Goal: Task Accomplishment & Management: Complete application form

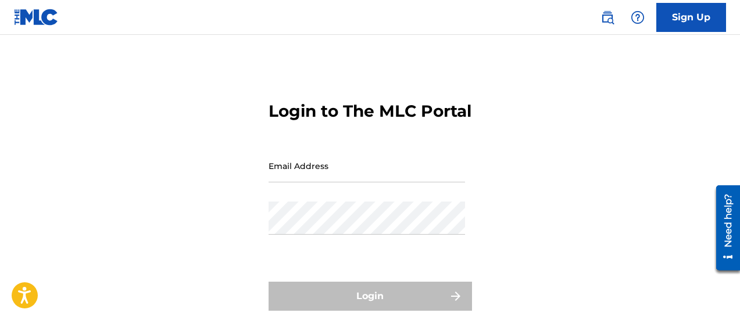
click at [388, 202] on div "Email Address" at bounding box center [366, 175] width 196 height 52
click at [385, 179] on input "Email Address" at bounding box center [366, 165] width 196 height 33
type input "[EMAIL_ADDRESS][DOMAIN_NAME]"
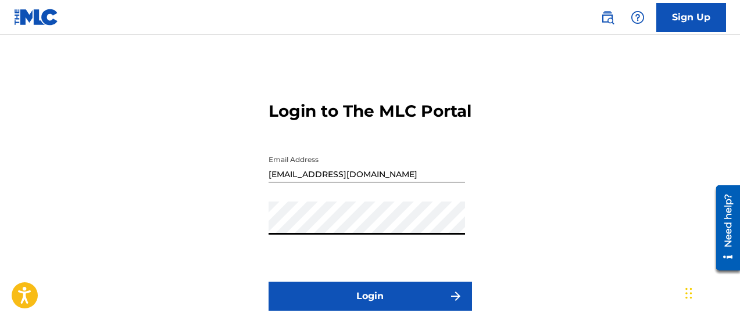
scroll to position [58, 0]
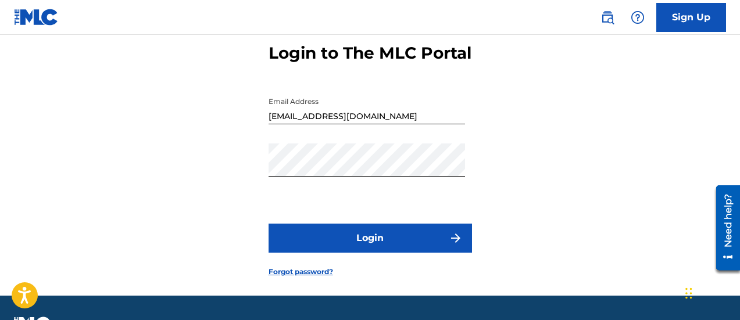
click at [420, 253] on button "Login" at bounding box center [369, 238] width 203 height 29
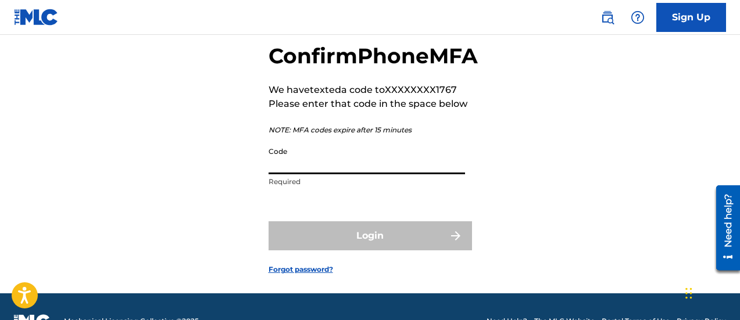
click at [387, 174] on input "Code" at bounding box center [366, 157] width 196 height 33
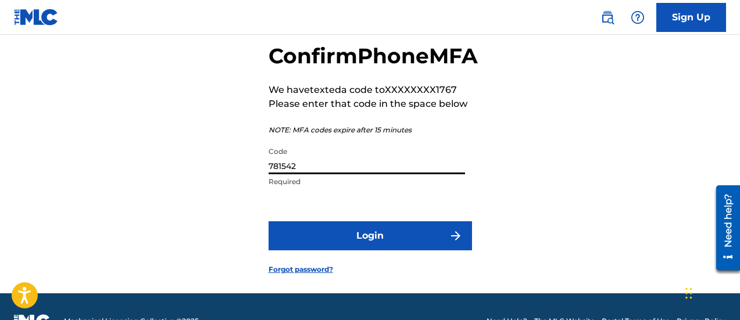
type input "781542"
click at [413, 250] on button "Login" at bounding box center [369, 235] width 203 height 29
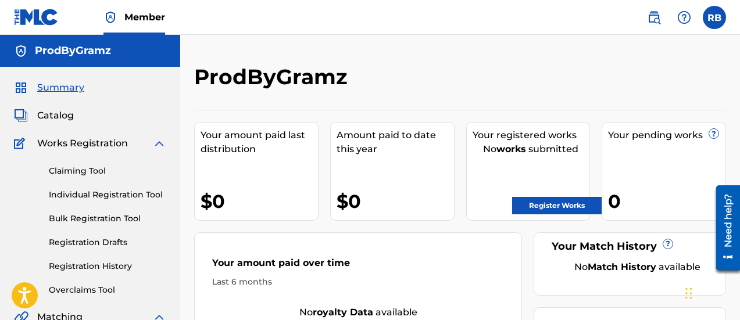
click at [547, 206] on link "Register Works" at bounding box center [556, 205] width 89 height 17
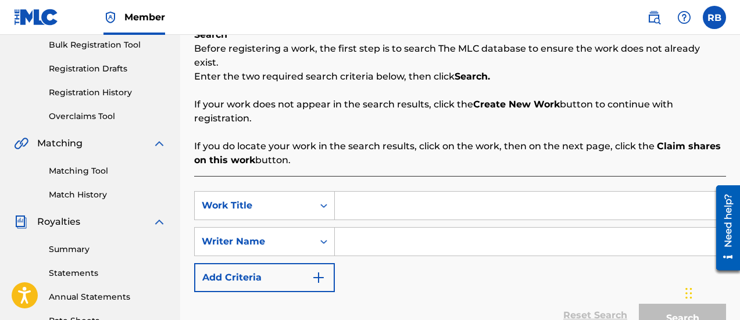
scroll to position [174, 0]
click at [357, 195] on input "Search Form" at bounding box center [530, 205] width 391 height 28
type input "Punch Lines"
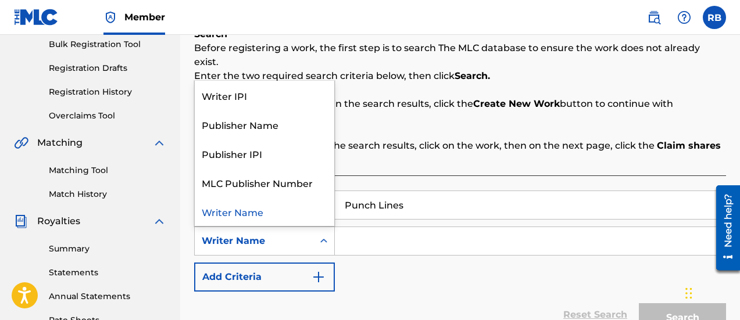
click at [318, 235] on icon "Search Form" at bounding box center [324, 241] width 12 height 12
click at [263, 117] on div "Publisher Name" at bounding box center [264, 124] width 139 height 29
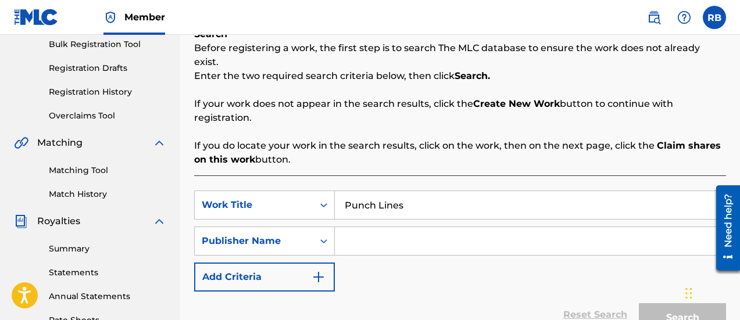
click at [361, 227] on input "Search Form" at bounding box center [530, 241] width 391 height 28
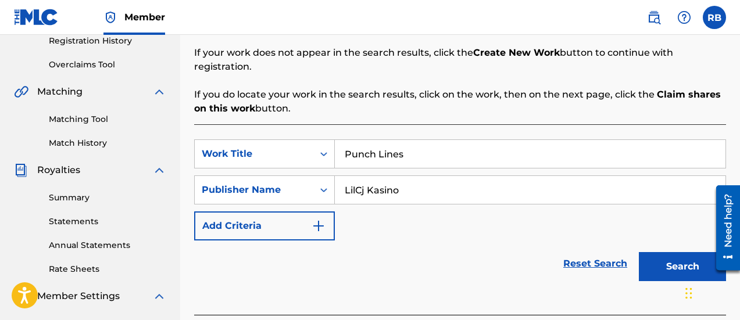
scroll to position [232, 0]
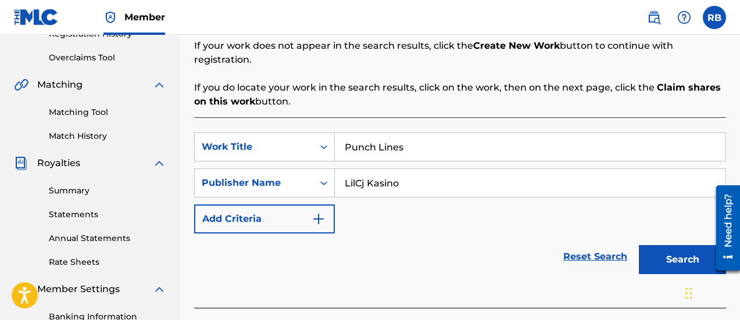
type input "LilCj Kasino"
click at [658, 245] on button "Search" at bounding box center [682, 259] width 87 height 29
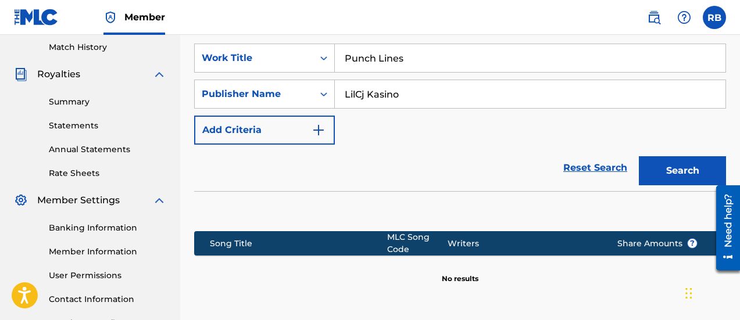
scroll to position [291, 0]
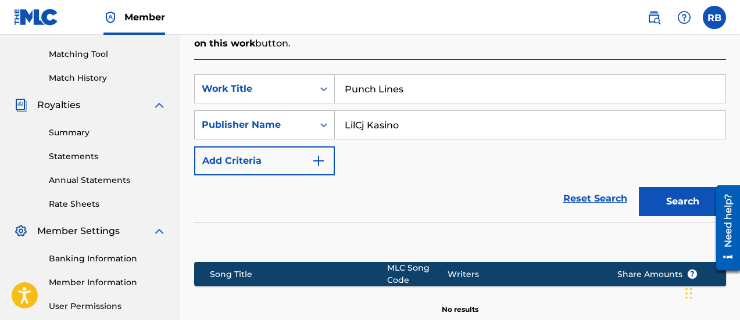
drag, startPoint x: 414, startPoint y: 116, endPoint x: 325, endPoint y: 112, distance: 89.6
click at [323, 112] on div "SearchWithCriteriaf4f49c3a-ecac-4cf9-9fd2-2c0de476abc4 Publisher Name [PERSON_N…" at bounding box center [460, 124] width 532 height 29
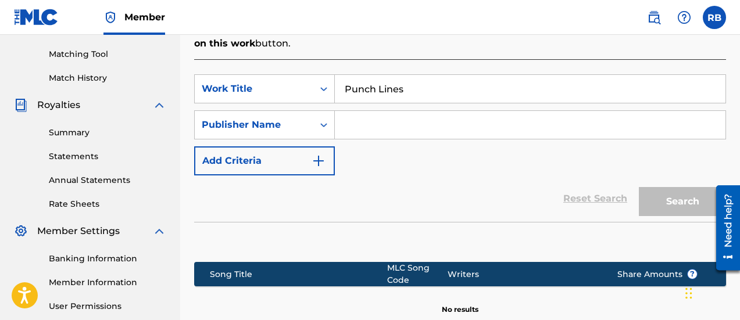
click at [374, 75] on input "Punch Lines" at bounding box center [530, 89] width 391 height 28
click at [362, 111] on input "Search Form" at bounding box center [530, 125] width 391 height 28
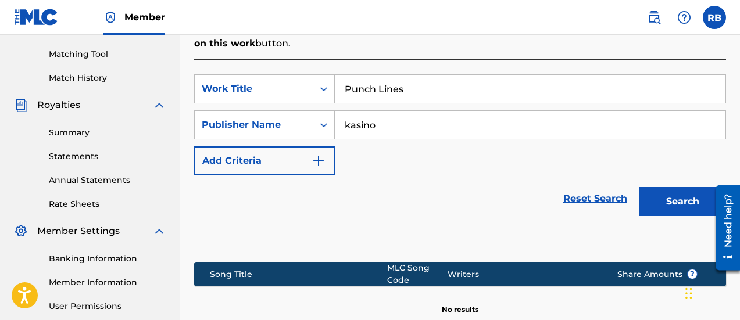
type input "kasino"
click at [639, 187] on button "Search" at bounding box center [682, 201] width 87 height 29
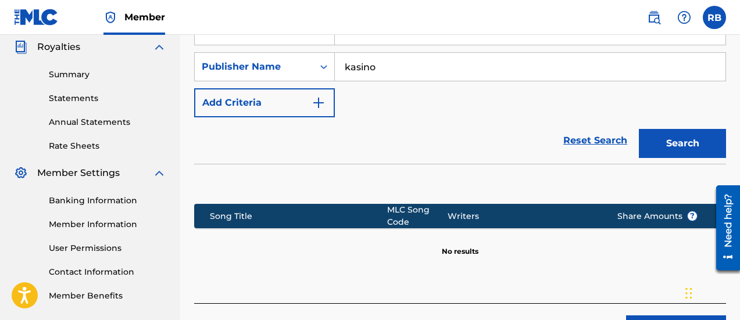
scroll to position [407, 0]
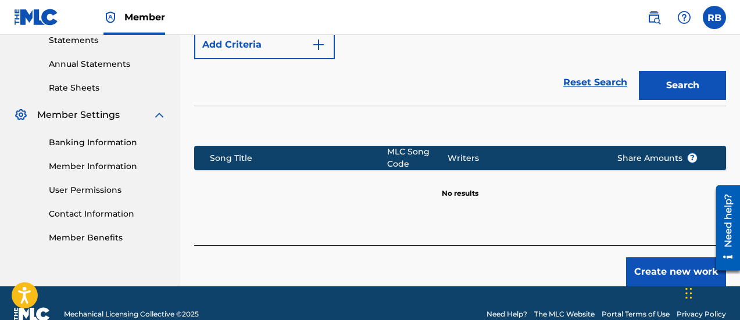
click at [674, 263] on button "Create new work" at bounding box center [676, 271] width 100 height 29
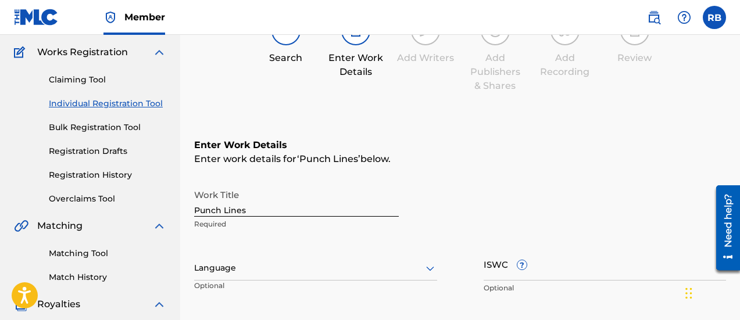
scroll to position [174, 0]
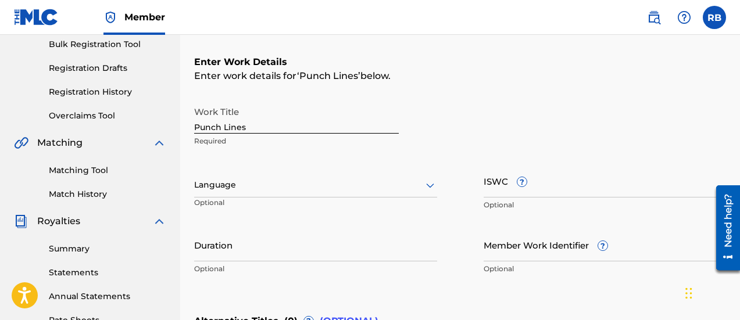
click at [273, 189] on div at bounding box center [315, 185] width 243 height 15
click at [533, 191] on input "ISWC ?" at bounding box center [604, 180] width 243 height 33
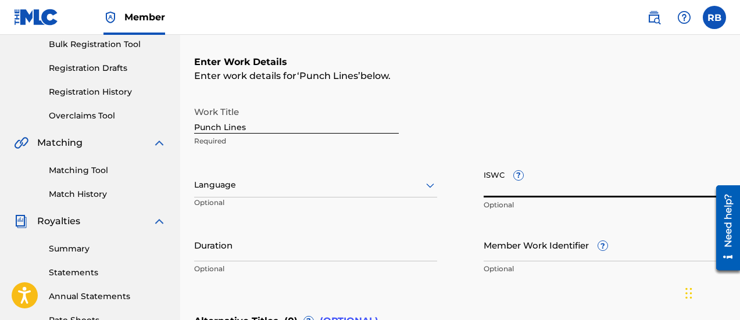
click at [244, 239] on input "Duration" at bounding box center [315, 244] width 243 height 33
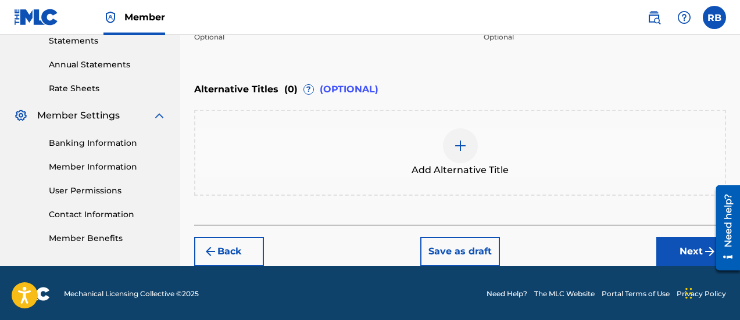
scroll to position [407, 0]
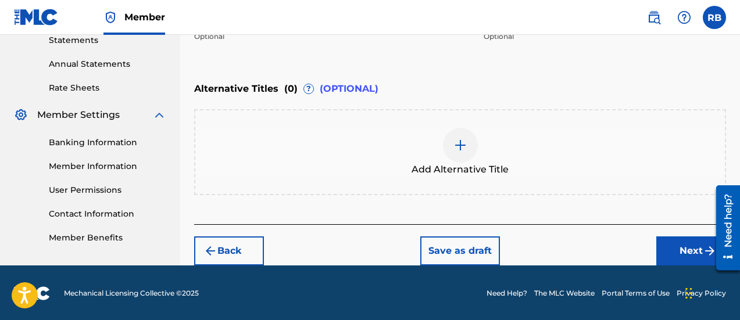
click at [675, 256] on button "Next" at bounding box center [691, 251] width 70 height 29
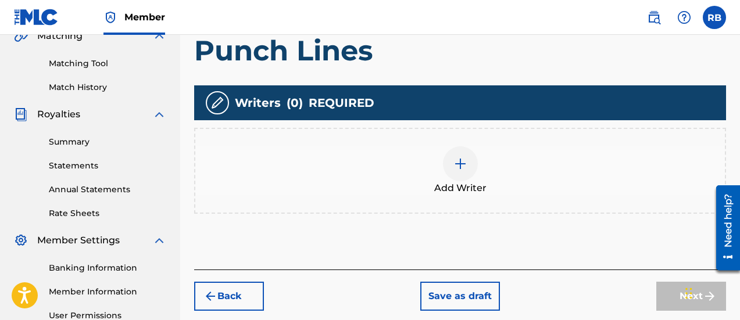
scroll to position [285, 0]
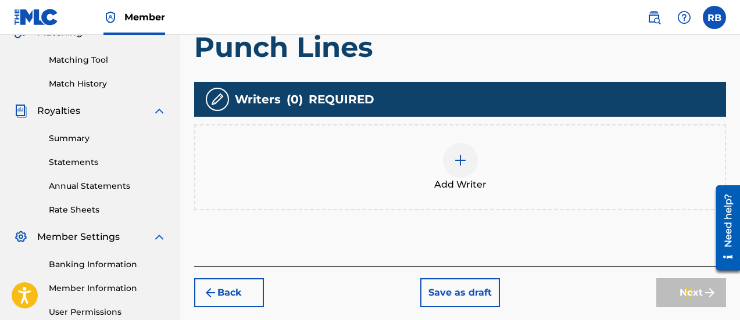
click at [464, 170] on div at bounding box center [460, 160] width 35 height 35
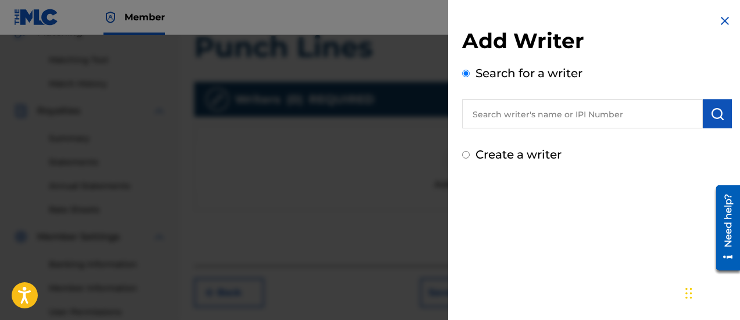
click at [518, 109] on input "text" at bounding box center [582, 113] width 241 height 29
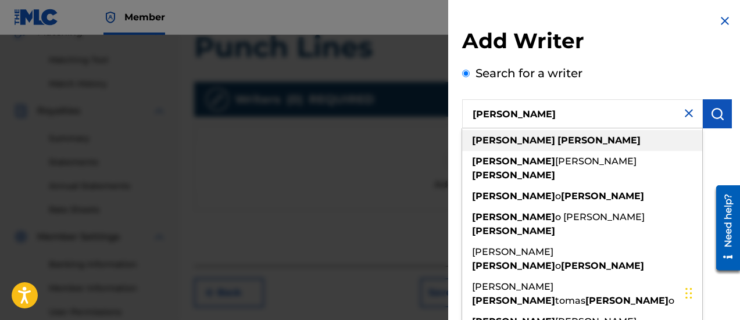
click at [500, 136] on strong "[PERSON_NAME]" at bounding box center [513, 140] width 83 height 11
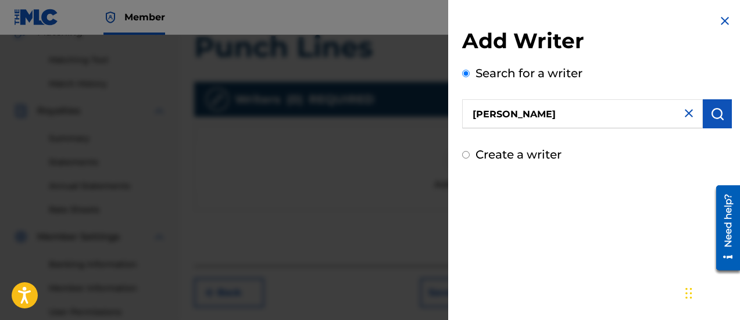
drag, startPoint x: 549, startPoint y: 113, endPoint x: 435, endPoint y: 123, distance: 114.9
click at [435, 123] on div "Add Writer Search for a writer [PERSON_NAME] Create a writer" at bounding box center [370, 177] width 740 height 285
type input "[PERSON_NAME]"
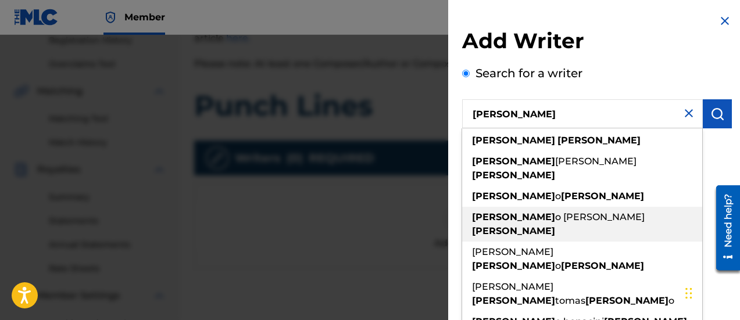
scroll to position [168, 0]
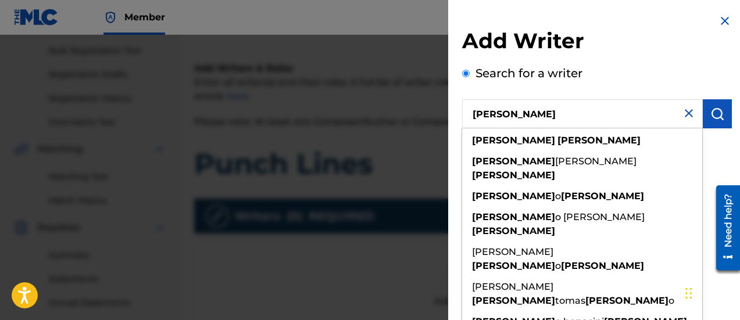
click at [595, 85] on div "Search for a writer [PERSON_NAME] [PERSON_NAME] [PERSON_NAME] [PERSON_NAME] o […" at bounding box center [597, 97] width 270 height 64
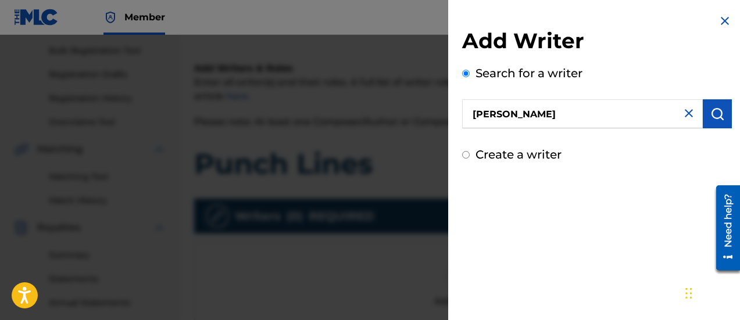
click at [710, 119] on img "submit" at bounding box center [717, 114] width 14 height 14
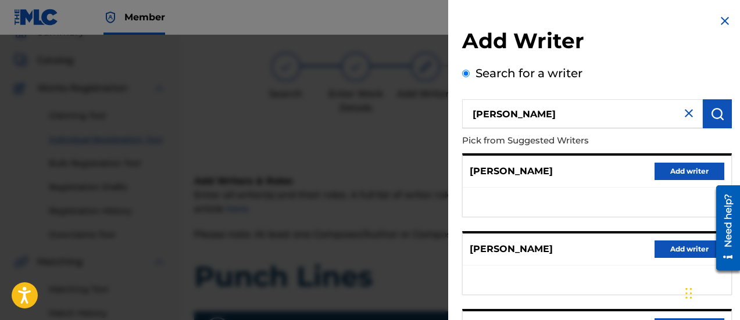
scroll to position [0, 0]
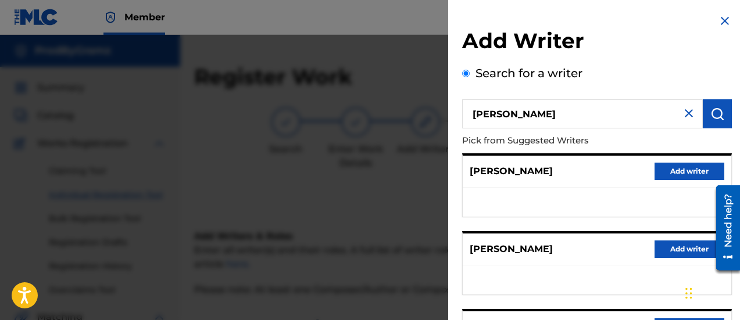
click at [682, 115] on img at bounding box center [689, 113] width 14 height 14
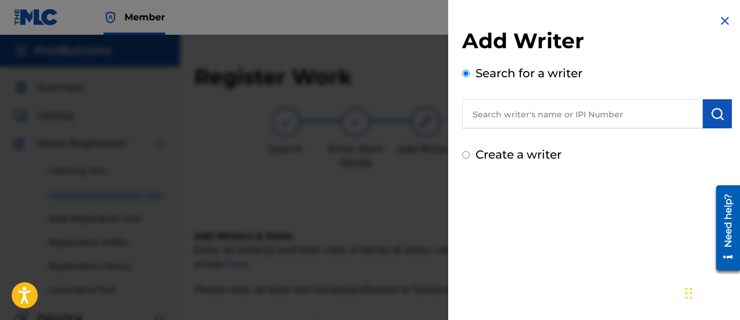
click at [655, 116] on input "text" at bounding box center [582, 113] width 241 height 29
type input "[PERSON_NAME]"
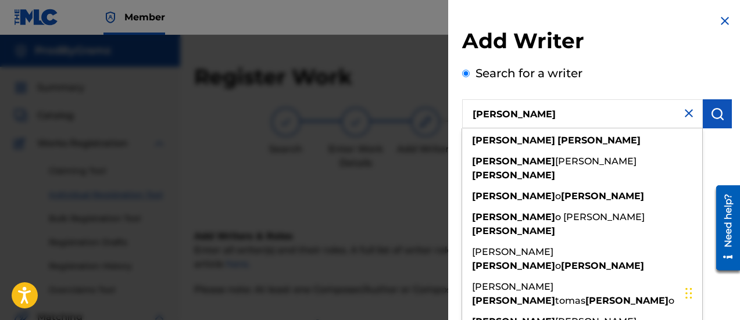
click at [733, 116] on div "Add Writer Search for a writer [PERSON_NAME] [PERSON_NAME] [PERSON_NAME] [PERSO…" at bounding box center [597, 88] width 298 height 177
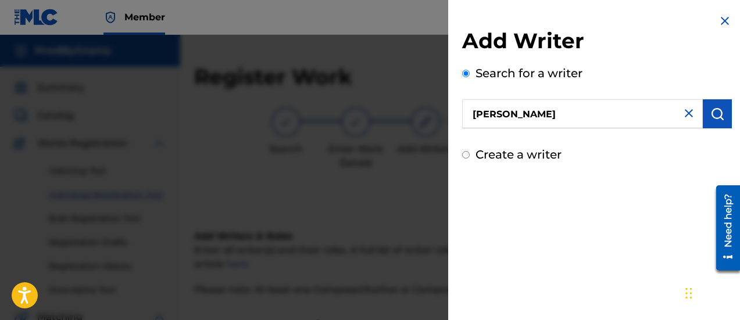
click at [717, 115] on img "submit" at bounding box center [717, 114] width 14 height 14
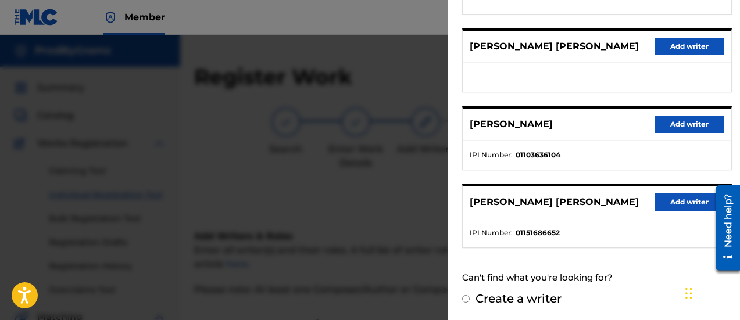
scroll to position [282, 0]
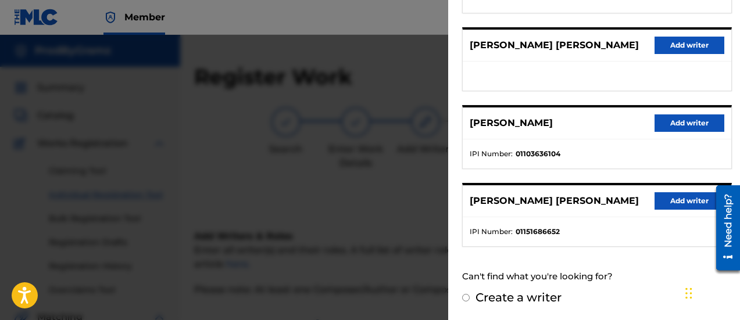
click at [686, 125] on button "Add writer" at bounding box center [689, 122] width 70 height 17
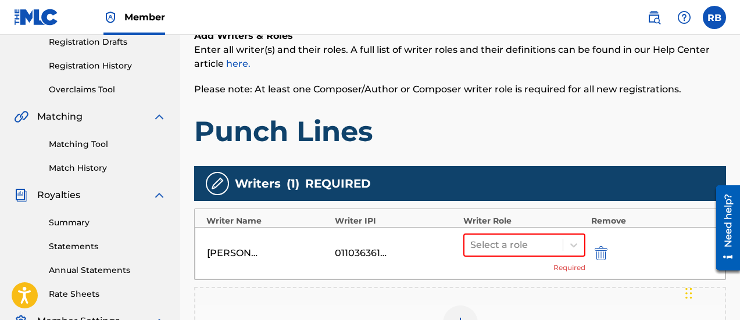
scroll to position [232, 0]
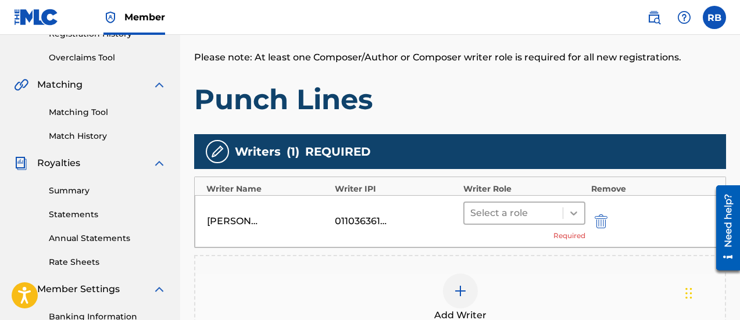
click at [572, 211] on icon at bounding box center [574, 213] width 12 height 12
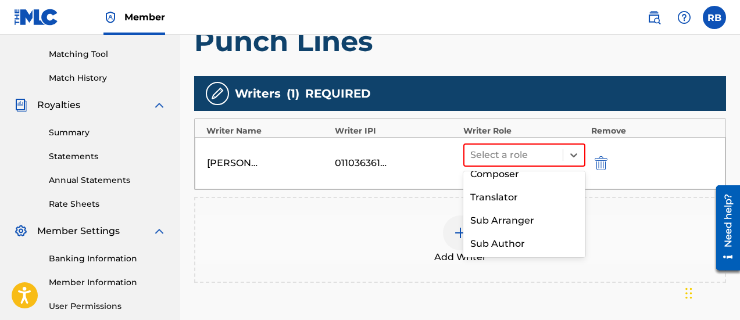
scroll to position [0, 0]
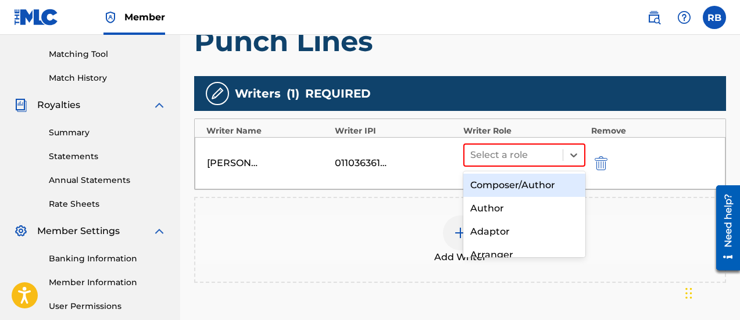
click at [533, 186] on div "Composer/Author" at bounding box center [524, 185] width 122 height 23
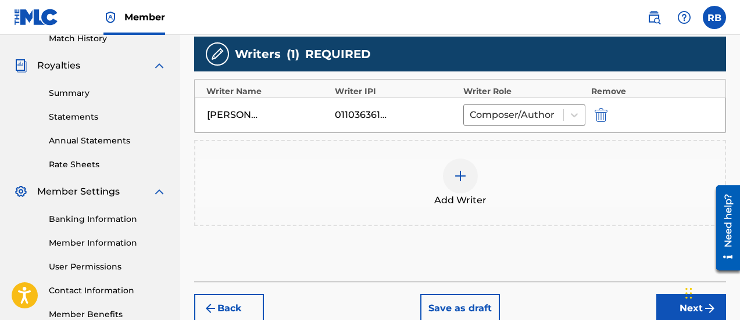
scroll to position [400, 0]
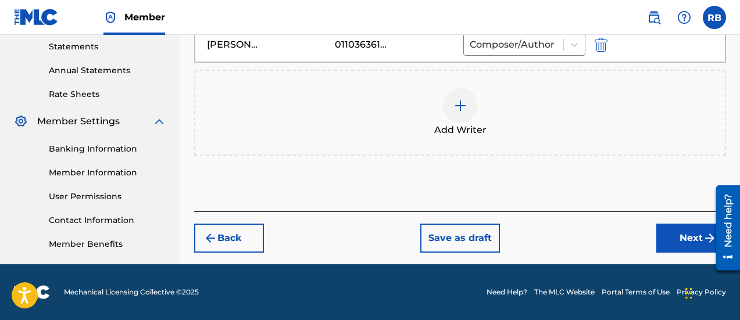
click at [682, 243] on button "Next" at bounding box center [691, 238] width 70 height 29
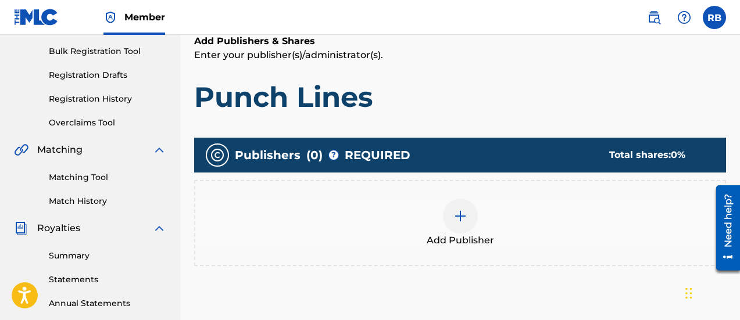
scroll to position [169, 0]
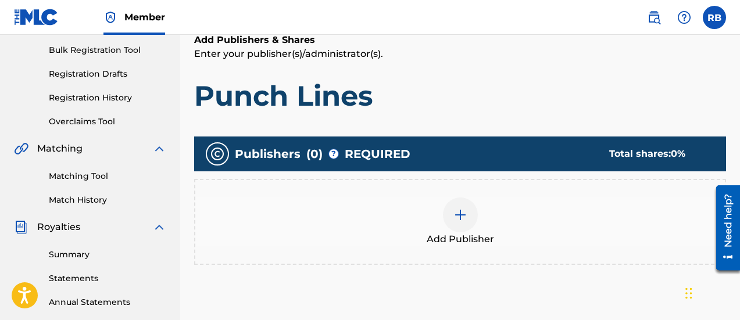
click at [460, 221] on img at bounding box center [460, 215] width 14 height 14
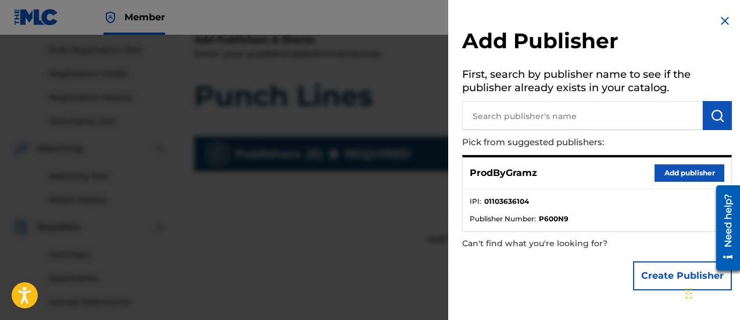
click at [509, 116] on input "text" at bounding box center [582, 115] width 241 height 29
click at [686, 179] on button "Add publisher" at bounding box center [689, 172] width 70 height 17
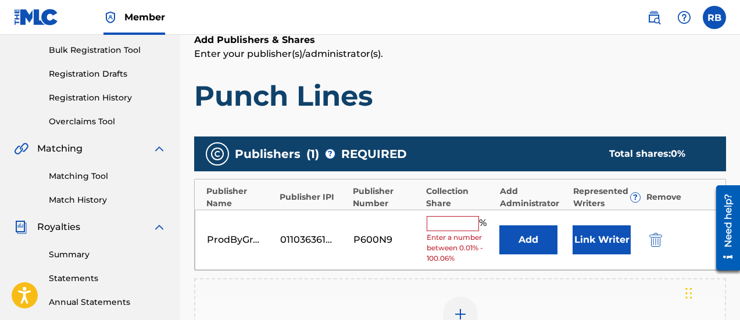
click at [464, 220] on input "text" at bounding box center [453, 223] width 52 height 15
drag, startPoint x: 324, startPoint y: 239, endPoint x: 300, endPoint y: 241, distance: 23.3
click at [300, 241] on div "01103636104" at bounding box center [306, 240] width 52 height 14
drag, startPoint x: 282, startPoint y: 239, endPoint x: 308, endPoint y: 240, distance: 25.6
click at [307, 239] on div "01103636104" at bounding box center [306, 240] width 52 height 14
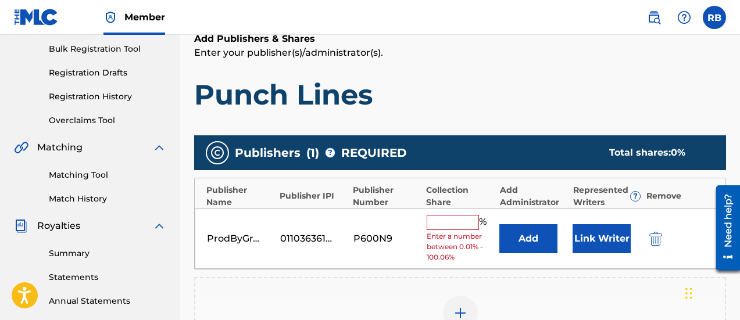
scroll to position [343, 0]
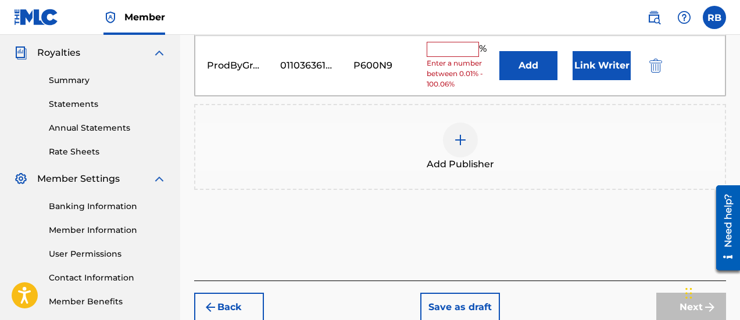
click at [653, 72] on img "submit" at bounding box center [655, 66] width 13 height 14
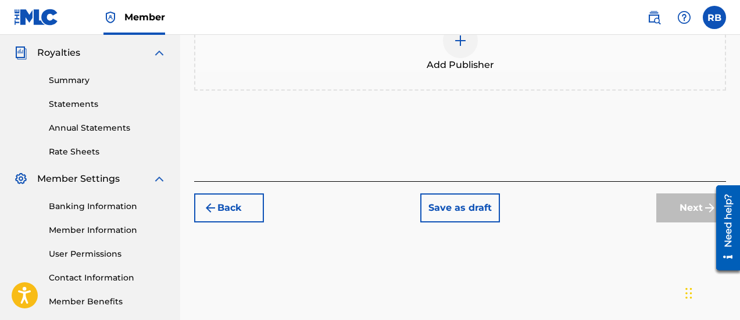
click at [464, 64] on span "Add Publisher" at bounding box center [460, 65] width 67 height 14
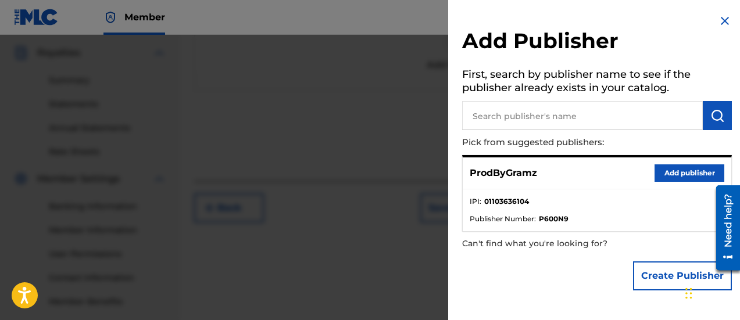
click at [722, 22] on img at bounding box center [725, 21] width 14 height 14
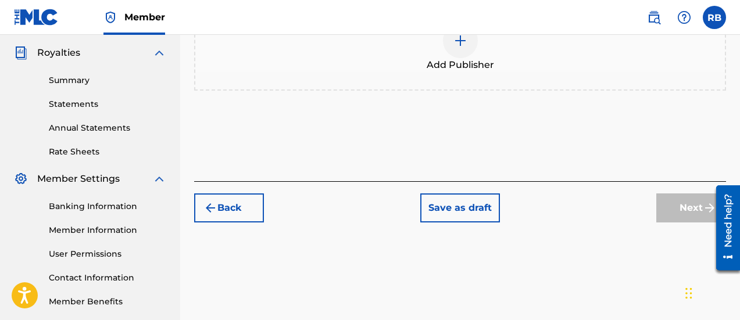
click at [31, 13] on img at bounding box center [36, 17] width 45 height 17
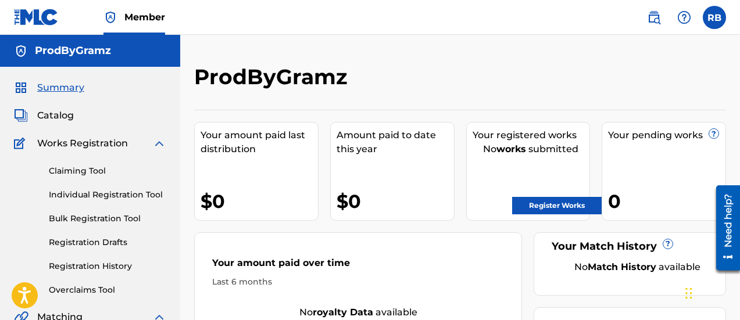
click at [564, 208] on link "Register Works" at bounding box center [556, 205] width 89 height 17
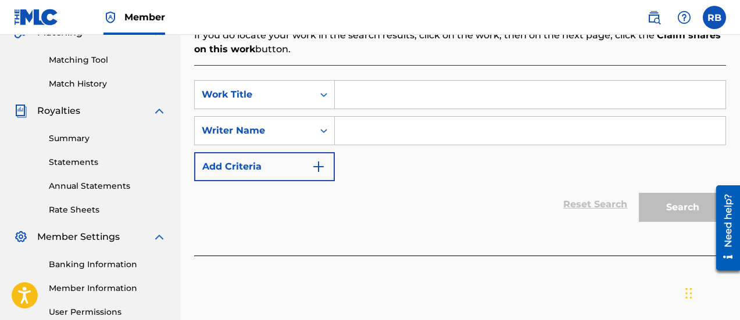
scroll to position [284, 0]
click at [400, 92] on input "Search Form" at bounding box center [530, 95] width 391 height 28
type input "punch lines"
click at [368, 131] on div "Search Form" at bounding box center [530, 131] width 391 height 29
click at [374, 122] on input "Search Form" at bounding box center [530, 131] width 391 height 28
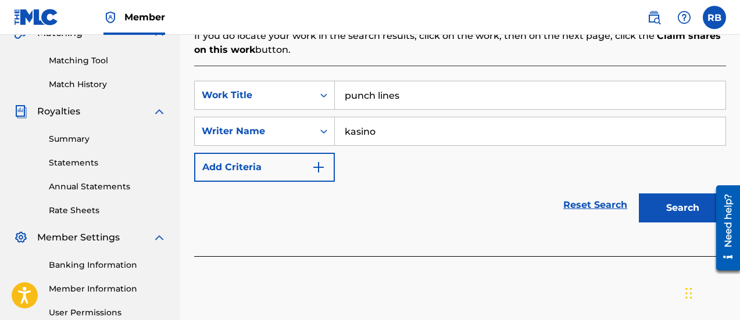
type input "kasino"
click at [639, 194] on button "Search" at bounding box center [682, 208] width 87 height 29
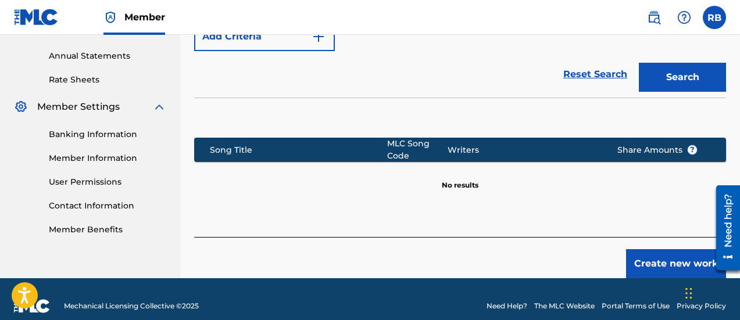
click at [658, 249] on button "Create new work" at bounding box center [676, 263] width 100 height 29
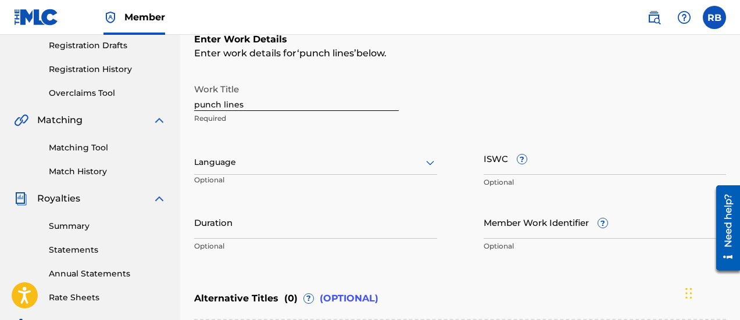
scroll to position [175, 0]
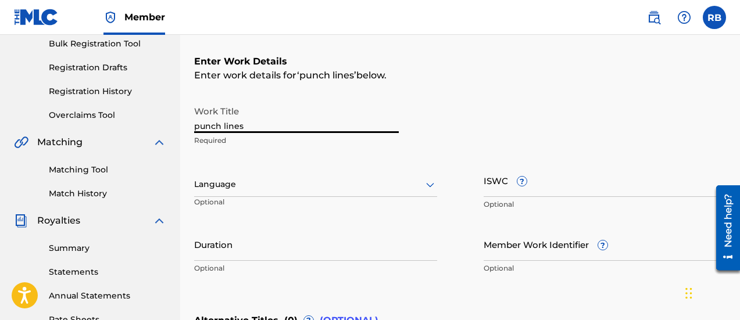
drag, startPoint x: 268, startPoint y: 123, endPoint x: 144, endPoint y: 125, distance: 125.0
click at [144, 125] on main "ProdByGramz Summary Catalog Works Registration Claiming Tool Individual Registr…" at bounding box center [370, 178] width 740 height 637
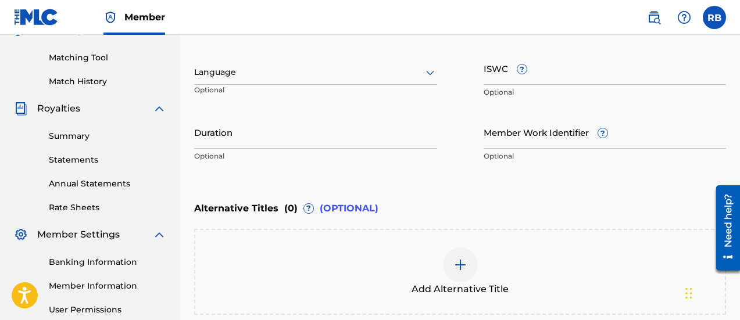
scroll to position [291, 0]
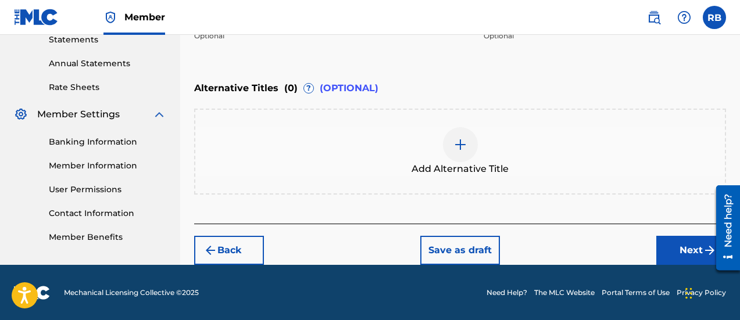
type input "Punch Lines"
click at [690, 250] on button "Next" at bounding box center [691, 250] width 70 height 29
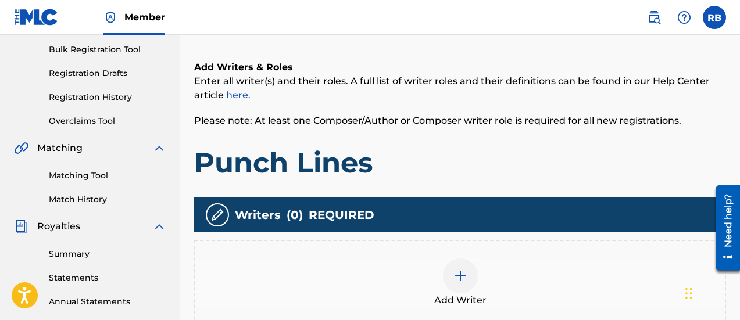
scroll to position [227, 0]
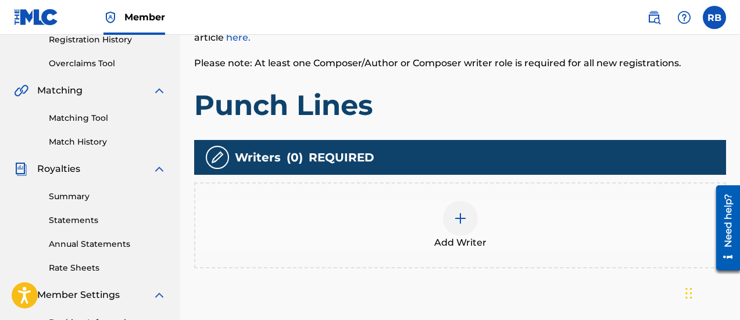
click at [458, 217] on img at bounding box center [460, 219] width 14 height 14
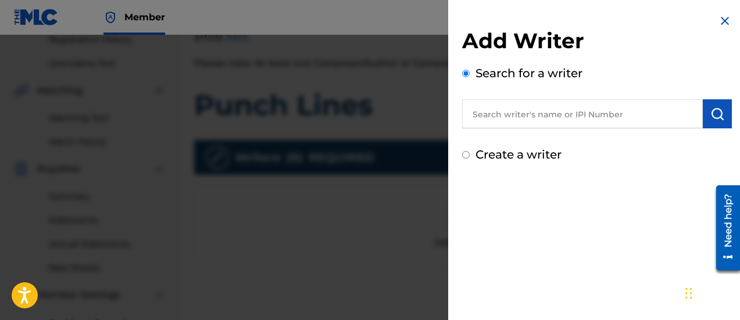
click at [549, 119] on input "text" at bounding box center [582, 113] width 241 height 29
type input "[PERSON_NAME]"
click at [712, 110] on img "submit" at bounding box center [717, 114] width 14 height 14
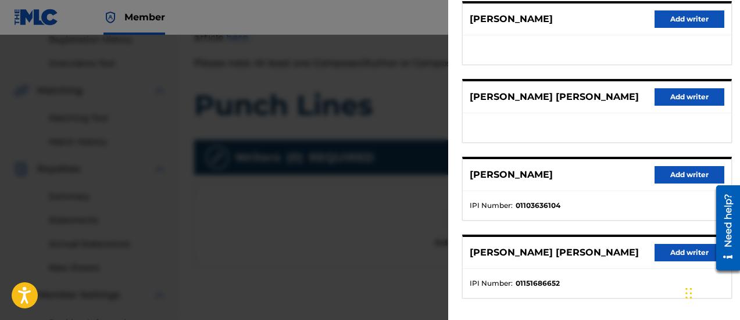
scroll to position [232, 0]
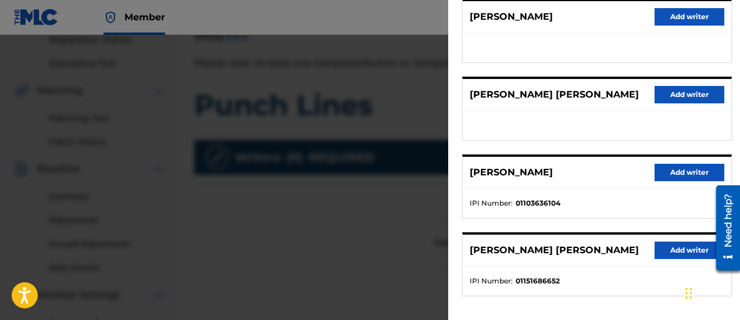
click at [691, 175] on button "Add writer" at bounding box center [689, 172] width 70 height 17
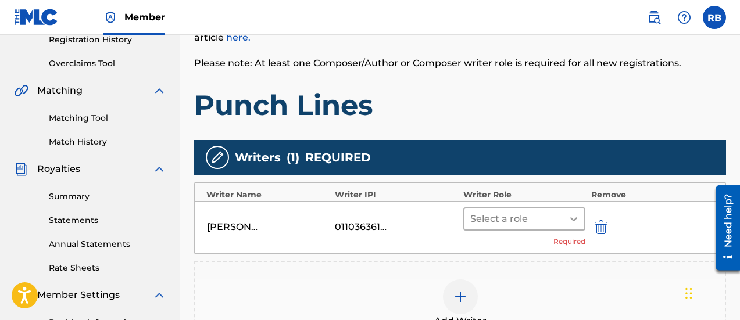
click at [581, 214] on div at bounding box center [573, 219] width 21 height 21
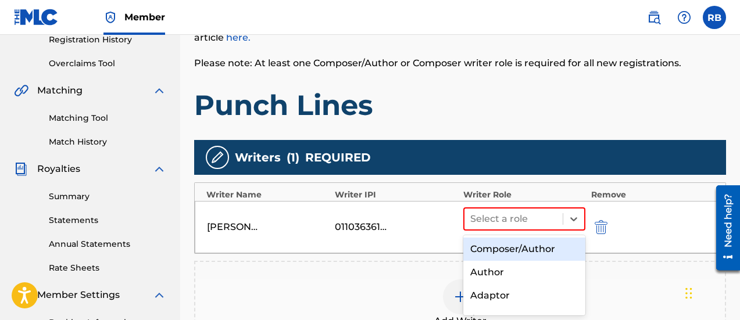
click at [523, 244] on div "Composer/Author" at bounding box center [524, 249] width 122 height 23
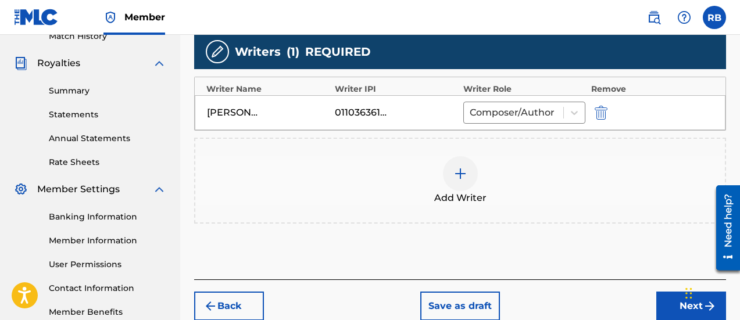
scroll to position [400, 0]
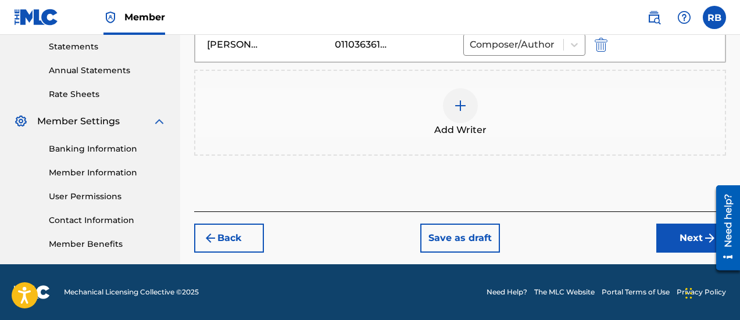
click at [674, 233] on button "Next" at bounding box center [691, 238] width 70 height 29
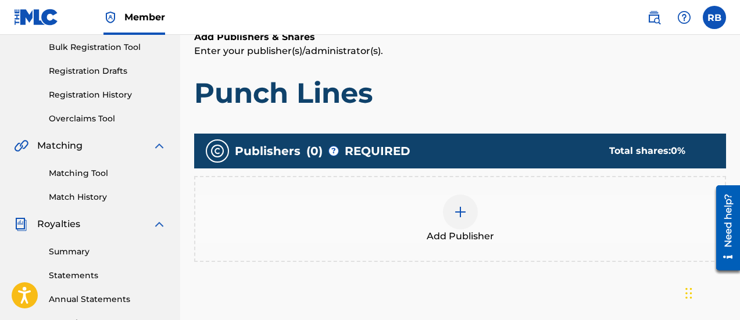
scroll to position [169, 0]
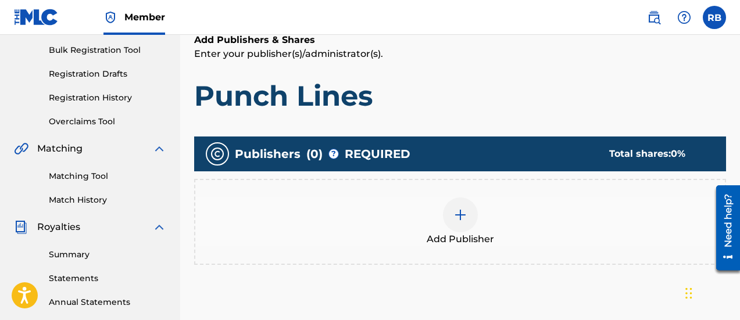
click at [466, 216] on img at bounding box center [460, 215] width 14 height 14
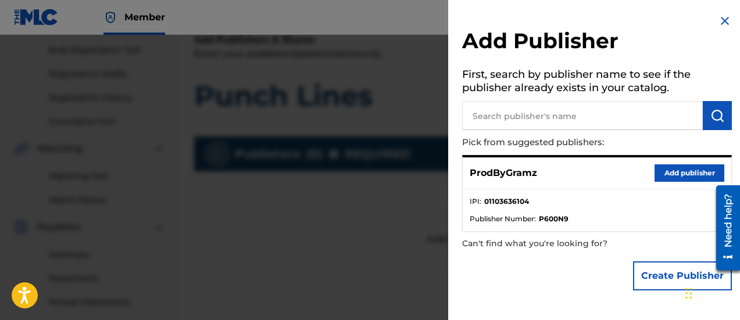
click at [615, 123] on input "text" at bounding box center [582, 115] width 241 height 29
click at [682, 175] on button "Add publisher" at bounding box center [689, 172] width 70 height 17
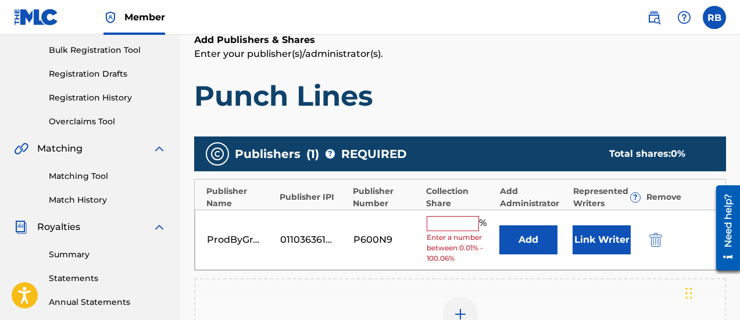
click at [458, 227] on input "text" at bounding box center [453, 223] width 52 height 15
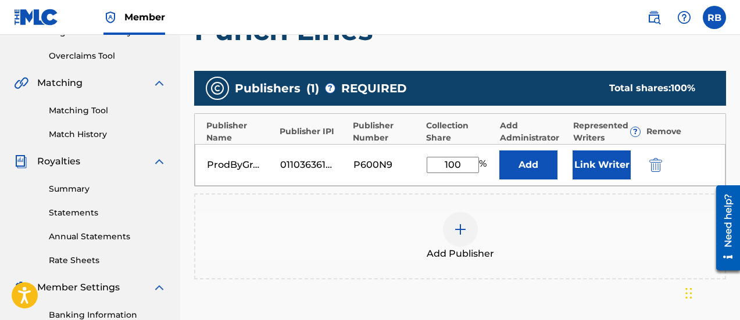
scroll to position [285, 0]
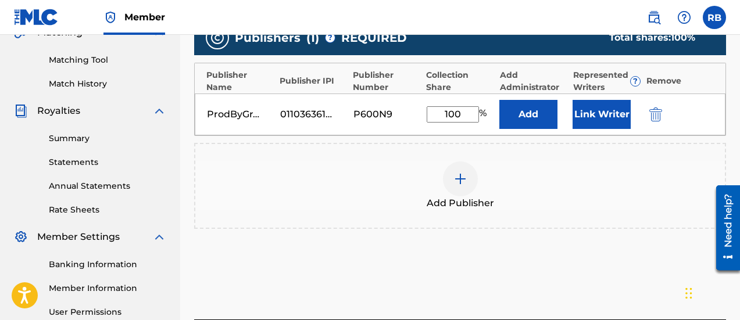
type input "100"
click at [565, 162] on div "Add Publisher" at bounding box center [459, 186] width 529 height 49
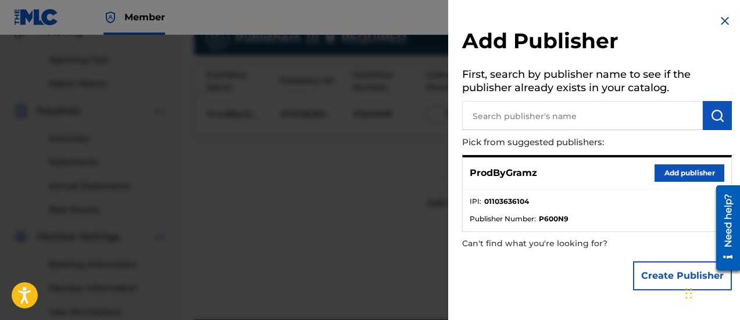
click at [720, 21] on img at bounding box center [725, 21] width 14 height 14
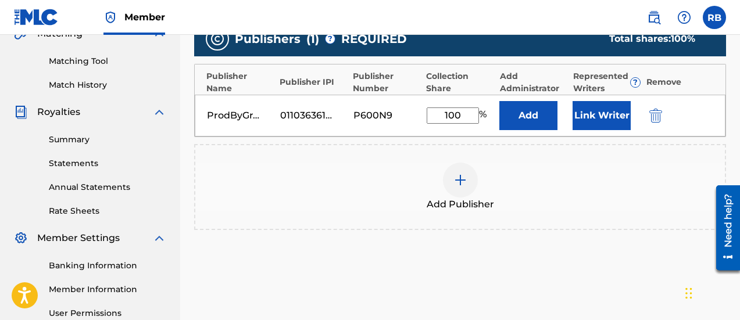
scroll to position [284, 0]
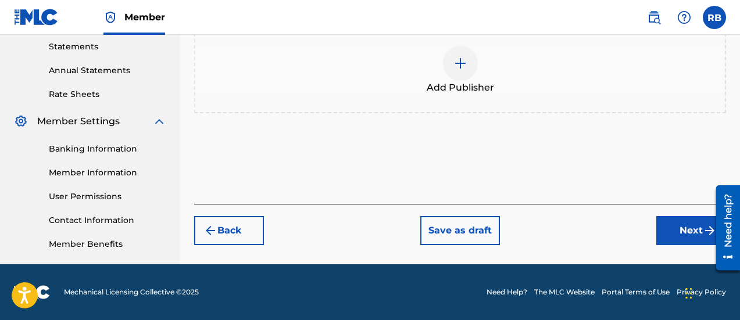
click at [686, 238] on button "Next" at bounding box center [691, 230] width 70 height 29
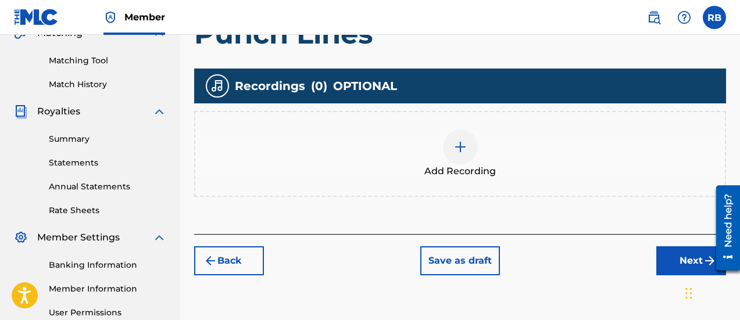
scroll to position [285, 0]
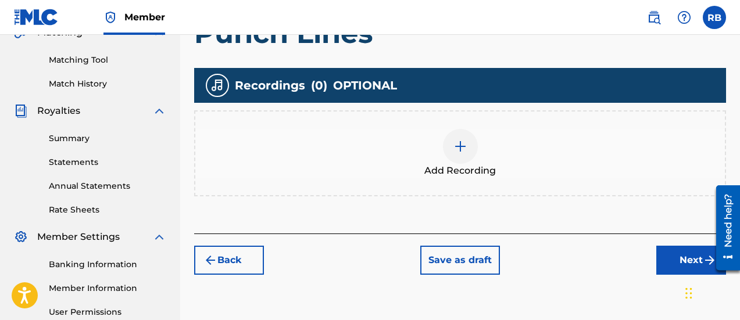
click at [680, 266] on button "Next" at bounding box center [691, 260] width 70 height 29
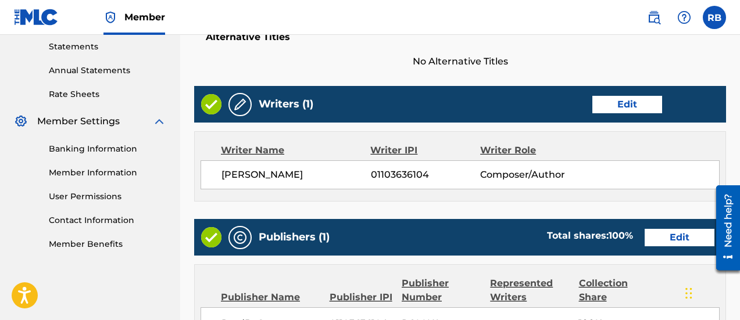
scroll to position [401, 0]
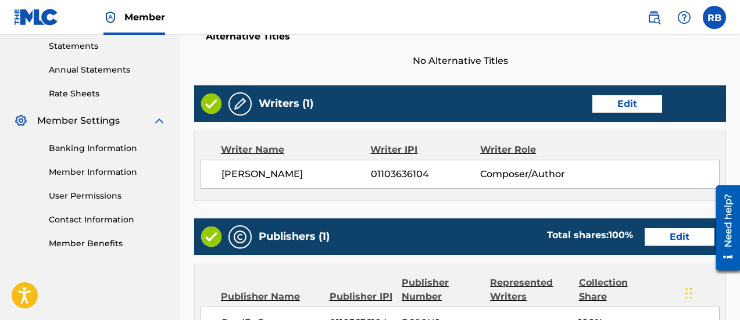
click at [599, 108] on button "Edit" at bounding box center [627, 103] width 70 height 17
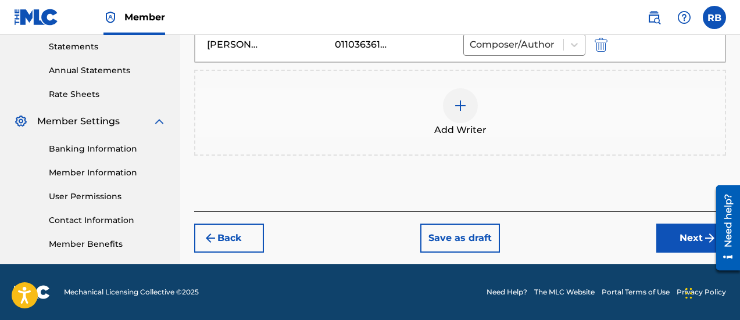
click at [481, 120] on div "Add Writer" at bounding box center [459, 112] width 529 height 49
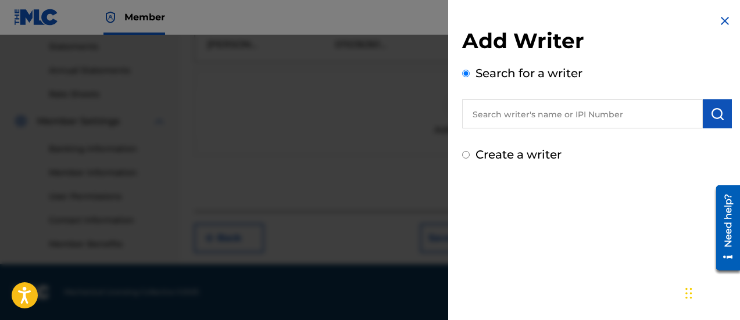
click at [524, 121] on input "text" at bounding box center [582, 113] width 241 height 29
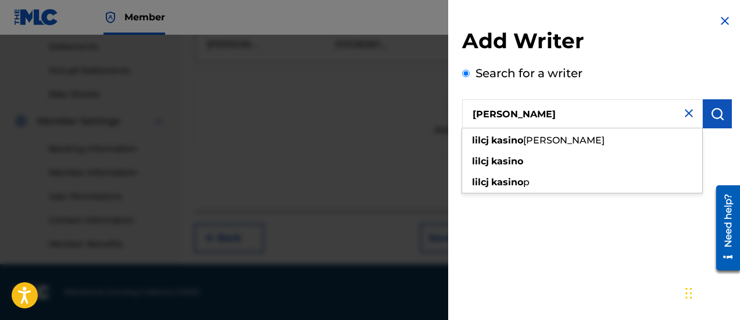
type input "[PERSON_NAME]"
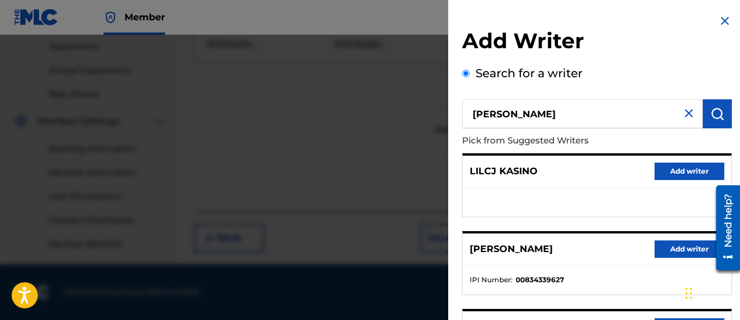
scroll to position [58, 0]
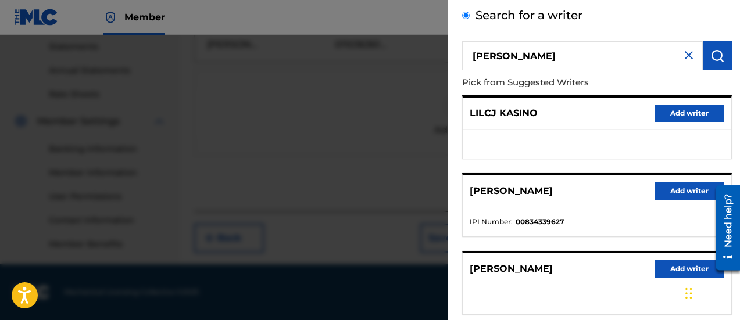
click at [685, 56] on img at bounding box center [689, 55] width 14 height 14
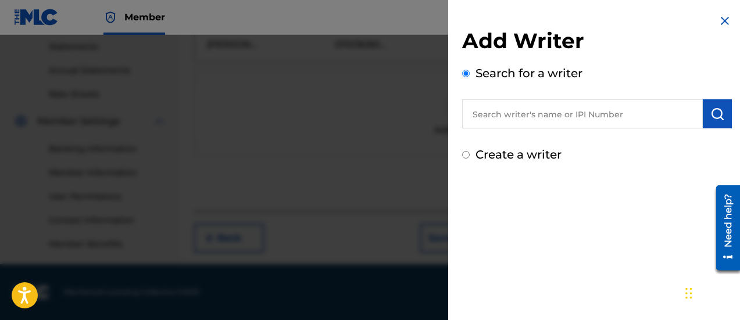
click at [396, 71] on div at bounding box center [370, 195] width 740 height 320
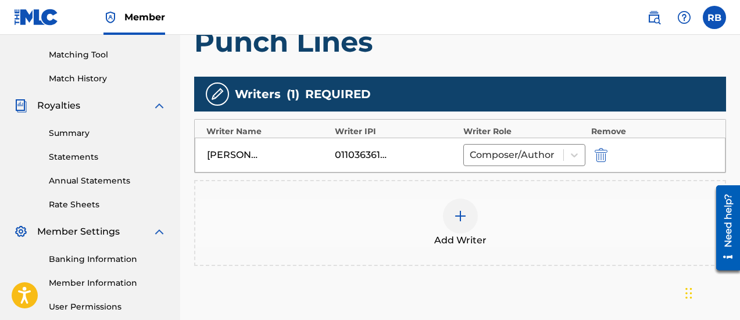
scroll to position [349, 0]
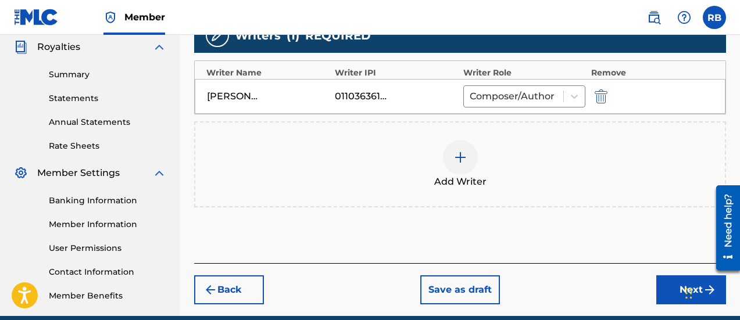
click at [680, 292] on button "Next" at bounding box center [691, 289] width 70 height 29
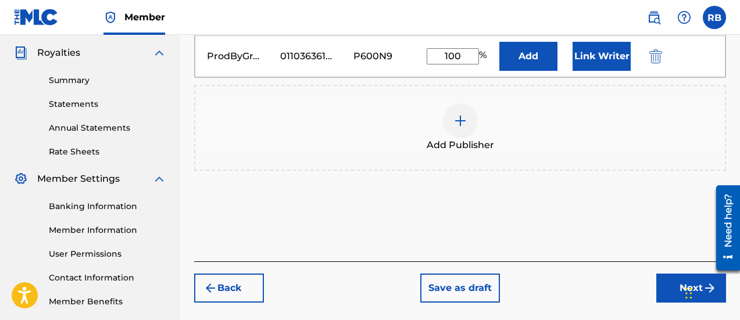
click at [679, 288] on button "Next" at bounding box center [691, 288] width 70 height 29
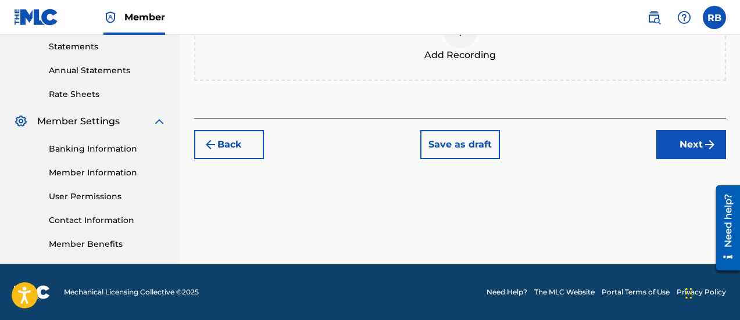
click at [674, 152] on button "Next" at bounding box center [691, 144] width 70 height 29
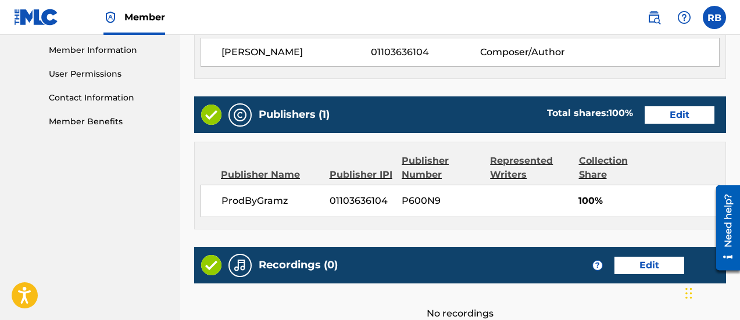
scroll to position [637, 0]
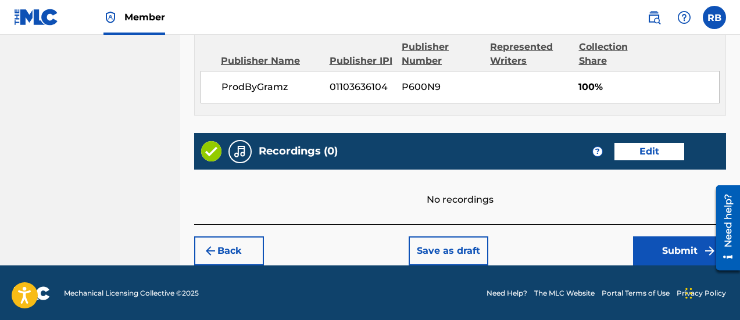
click at [665, 250] on button "Submit" at bounding box center [679, 251] width 93 height 29
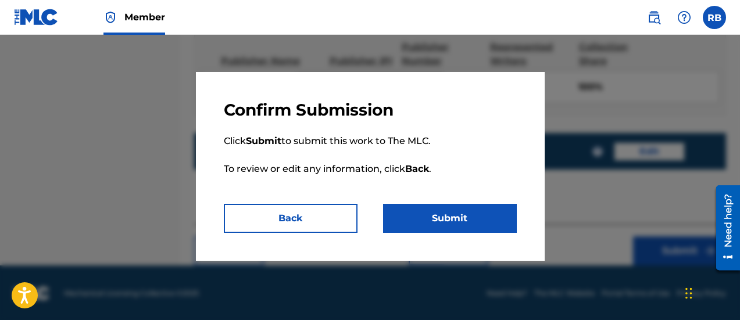
click at [443, 222] on button "Submit" at bounding box center [450, 218] width 134 height 29
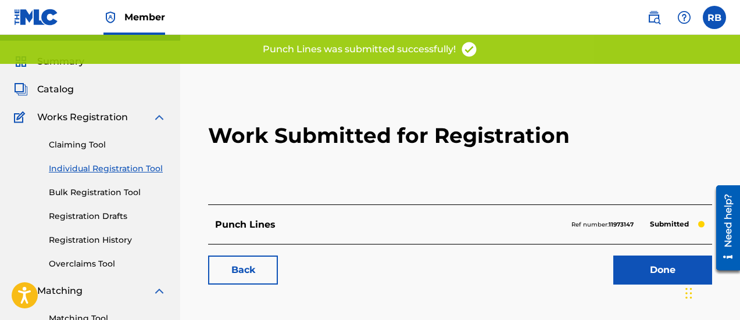
scroll to position [58, 0]
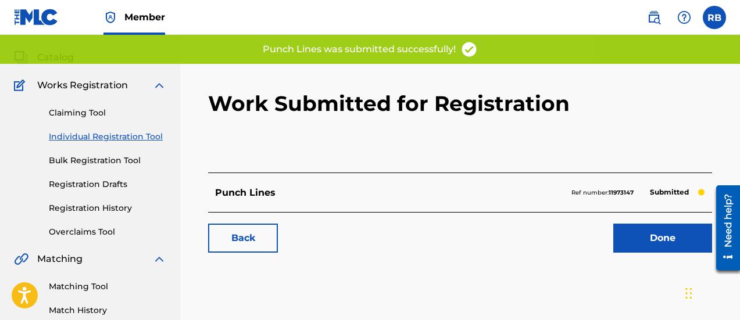
click at [676, 231] on link "Done" at bounding box center [662, 238] width 99 height 29
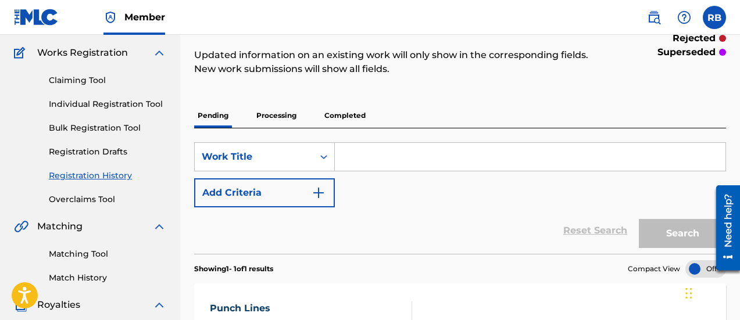
scroll to position [58, 0]
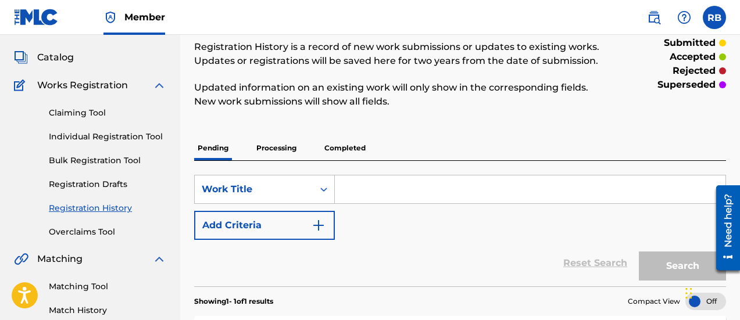
click at [365, 194] on input "Search Form" at bounding box center [530, 189] width 391 height 28
click at [281, 155] on p "Processing" at bounding box center [276, 148] width 47 height 24
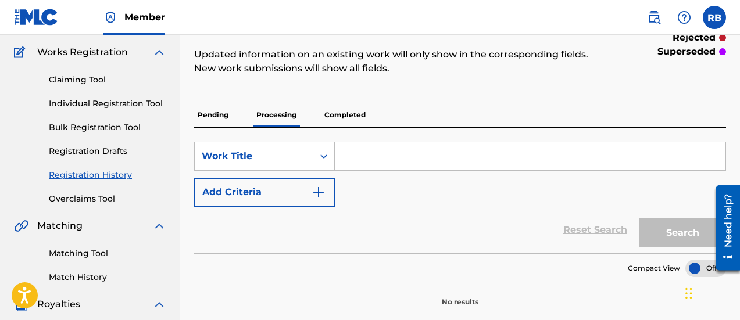
scroll to position [116, 0]
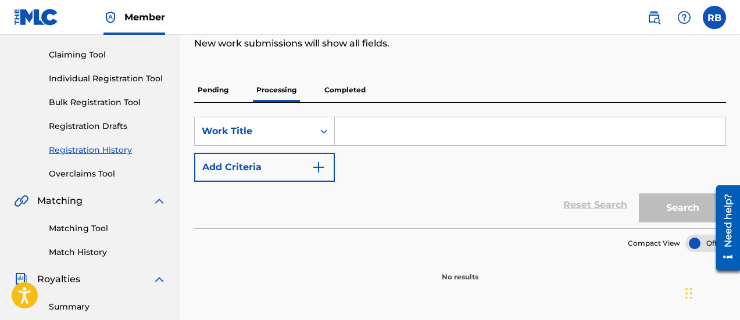
click at [221, 91] on p "Pending" at bounding box center [213, 90] width 38 height 24
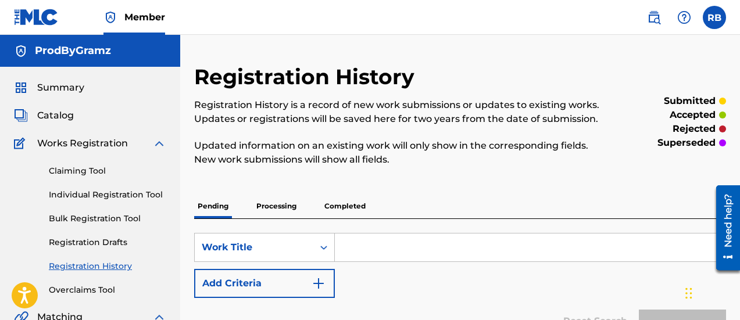
click at [162, 142] on img at bounding box center [159, 144] width 14 height 14
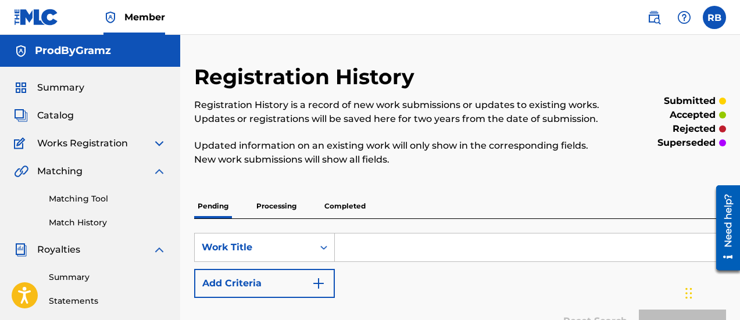
click at [146, 20] on span "Member" at bounding box center [144, 16] width 41 height 13
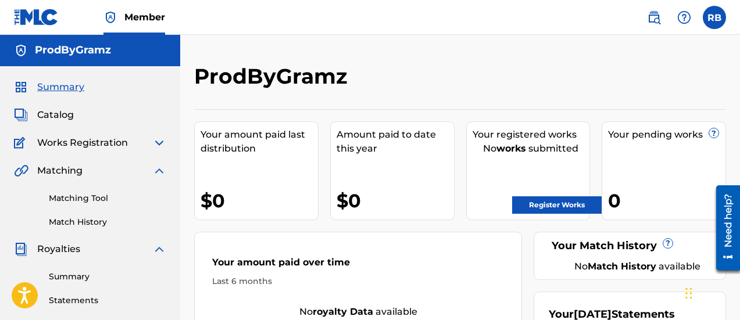
scroll to position [116, 0]
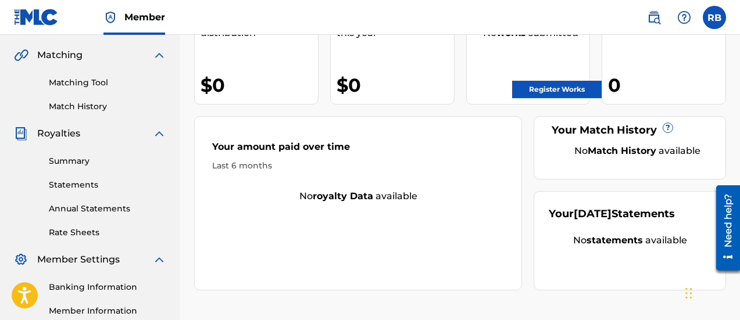
click at [569, 92] on link "Register Works" at bounding box center [556, 89] width 89 height 17
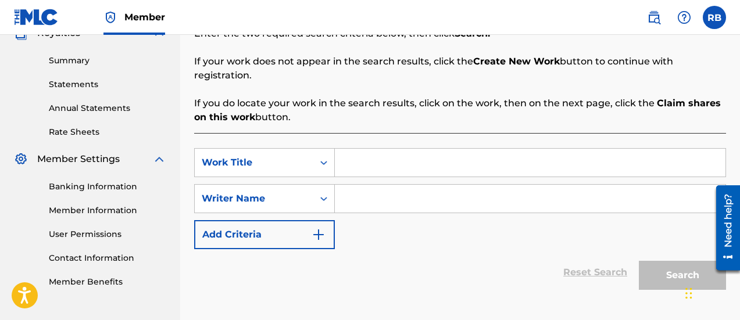
scroll to position [216, 0]
click at [357, 158] on input "Search Form" at bounding box center [530, 163] width 391 height 28
type input "A.R.P"
click at [353, 192] on input "Search Form" at bounding box center [530, 199] width 391 height 28
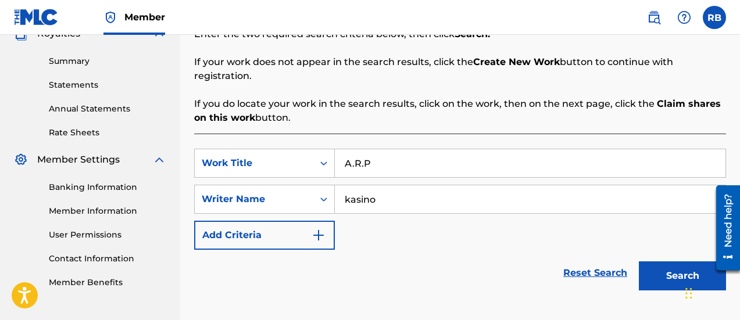
type input "kasino"
click at [639, 262] on button "Search" at bounding box center [682, 276] width 87 height 29
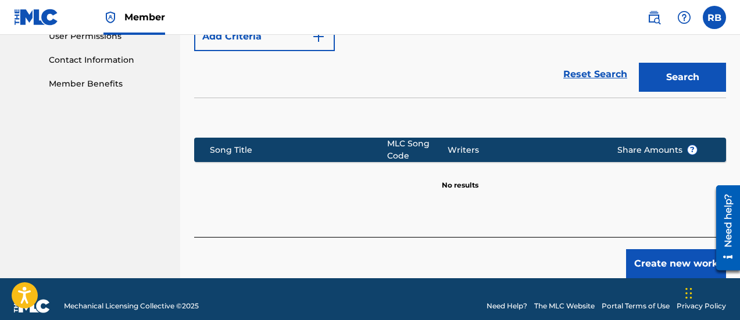
click at [657, 249] on button "Create new work" at bounding box center [676, 263] width 100 height 29
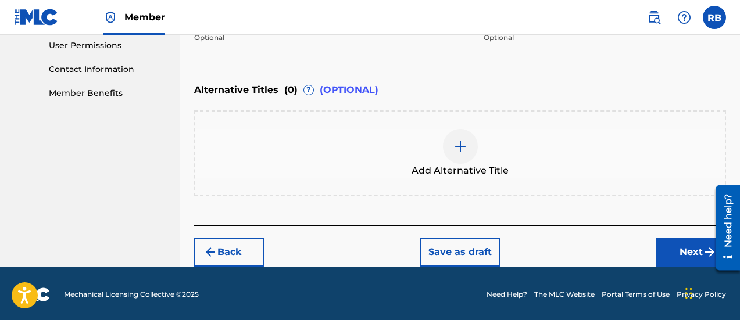
scroll to position [407, 0]
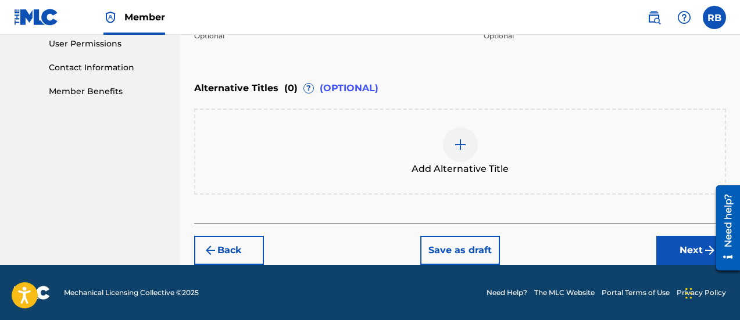
click at [703, 253] on img "submit" at bounding box center [710, 250] width 14 height 14
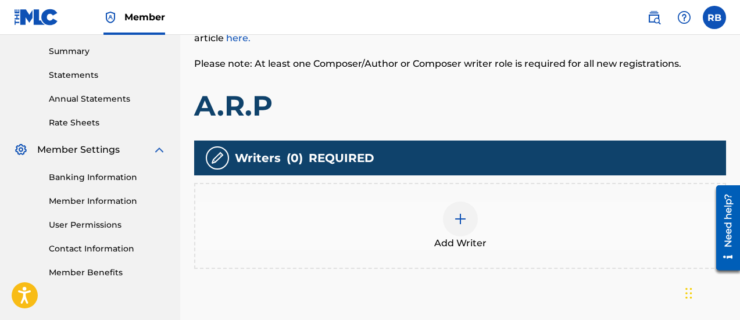
scroll to position [227, 0]
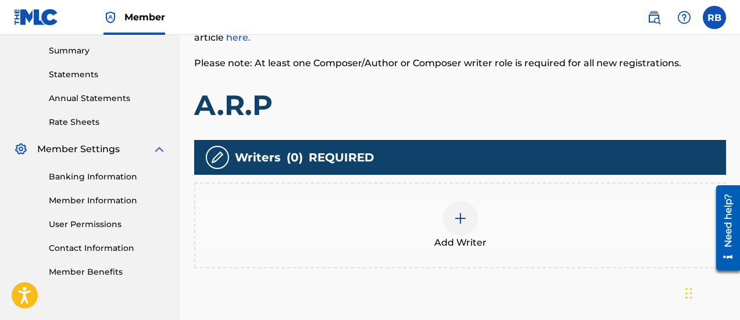
click at [465, 217] on img at bounding box center [460, 219] width 14 height 14
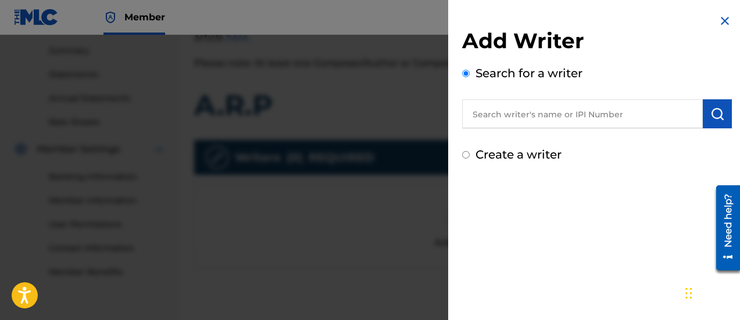
click at [503, 112] on input "text" at bounding box center [582, 113] width 241 height 29
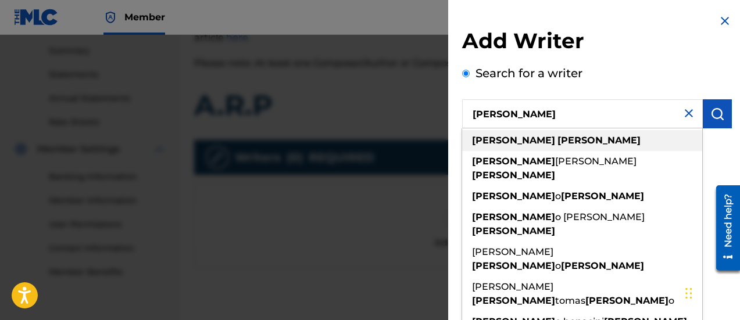
type input "[PERSON_NAME]"
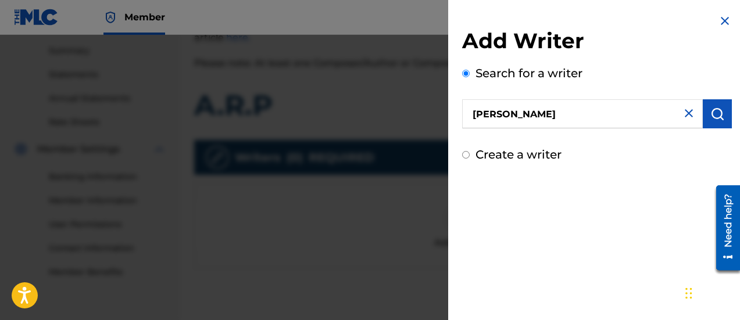
click at [719, 117] on img "submit" at bounding box center [717, 114] width 14 height 14
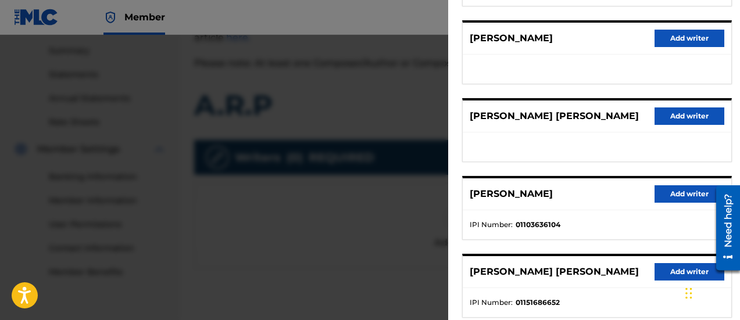
scroll to position [232, 0]
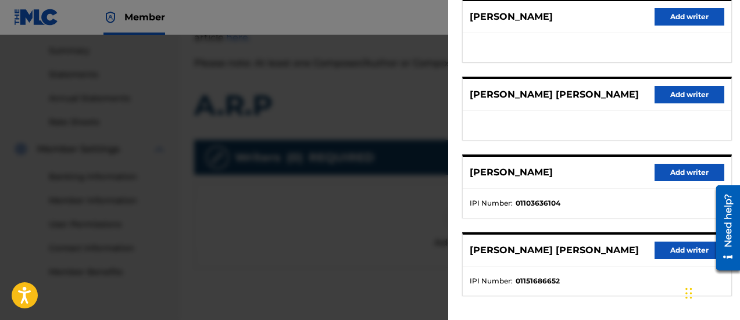
click at [682, 173] on button "Add writer" at bounding box center [689, 172] width 70 height 17
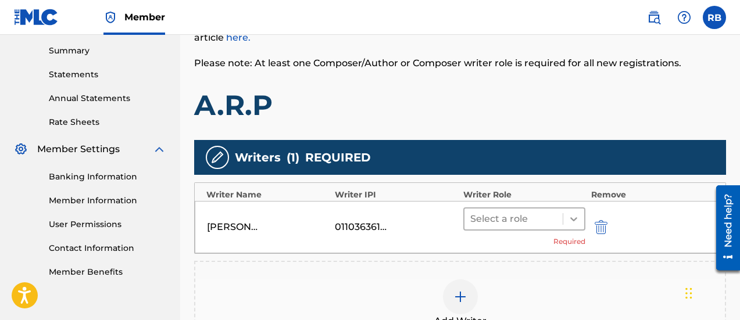
click at [572, 216] on icon at bounding box center [574, 219] width 12 height 12
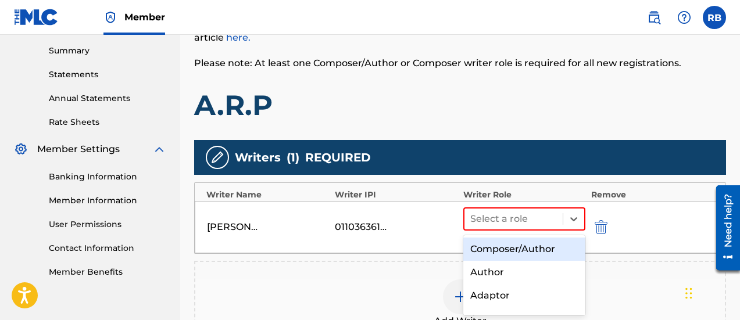
click at [528, 248] on div "Composer/Author" at bounding box center [524, 249] width 122 height 23
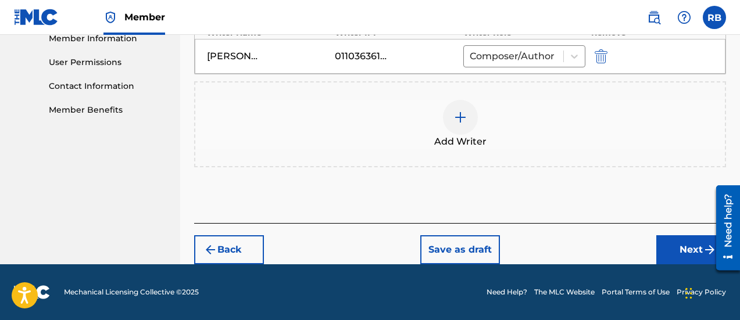
click at [671, 250] on button "Next" at bounding box center [691, 249] width 70 height 29
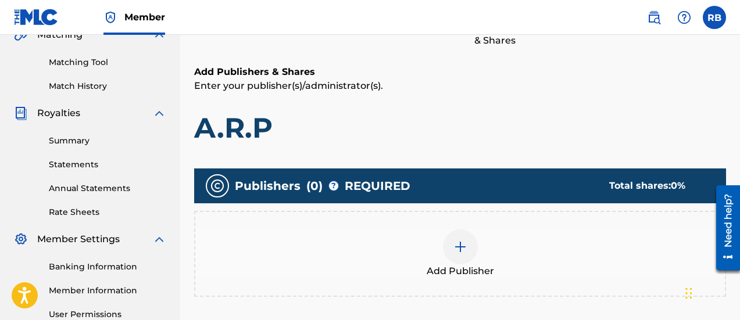
scroll to position [169, 0]
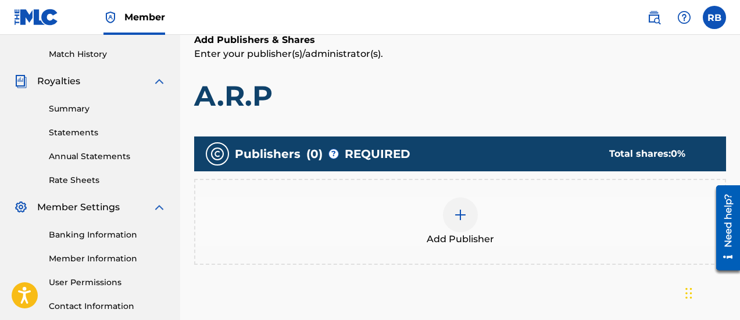
click at [465, 216] on img at bounding box center [460, 215] width 14 height 14
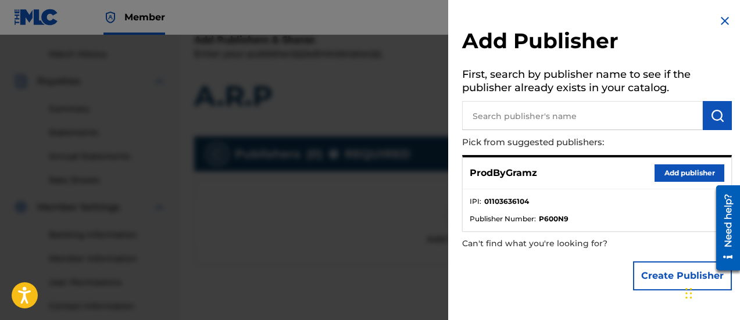
click at [679, 176] on button "Add publisher" at bounding box center [689, 172] width 70 height 17
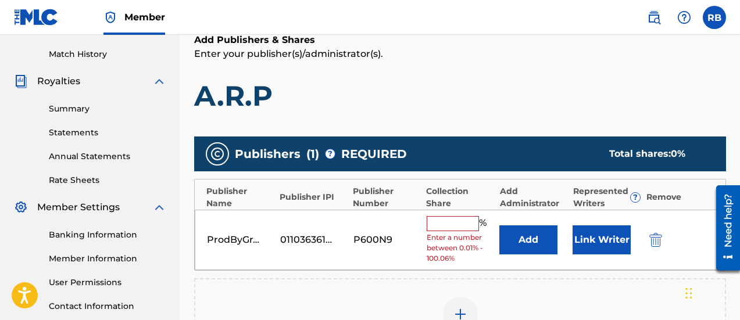
click at [470, 230] on input "text" at bounding box center [453, 223] width 52 height 15
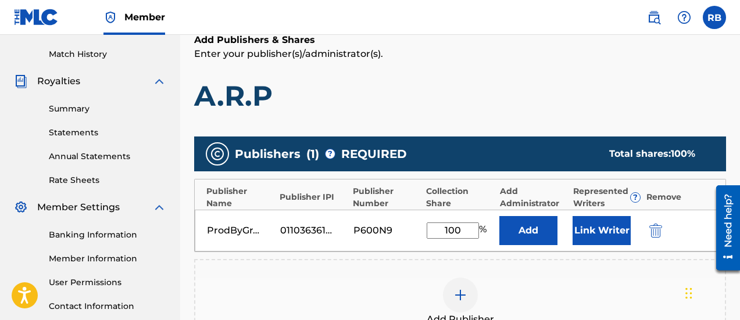
type input "100"
click at [564, 71] on div "Add Publishers & Shares Enter your publisher(s)/administrator(s). A.R.P" at bounding box center [460, 73] width 532 height 80
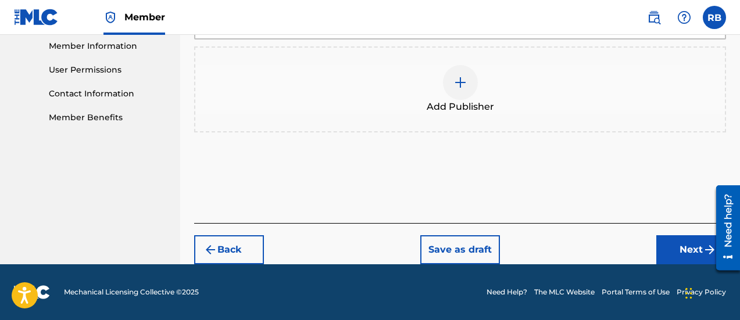
click at [676, 251] on button "Next" at bounding box center [691, 249] width 70 height 29
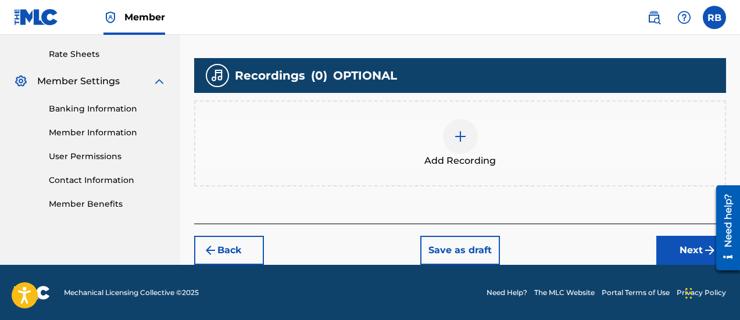
click at [677, 252] on button "Next" at bounding box center [691, 250] width 70 height 29
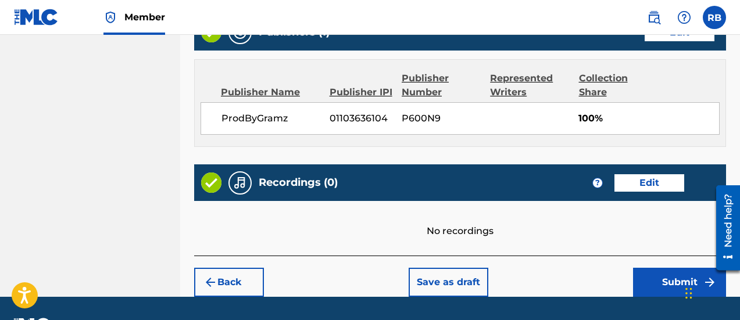
scroll to position [637, 0]
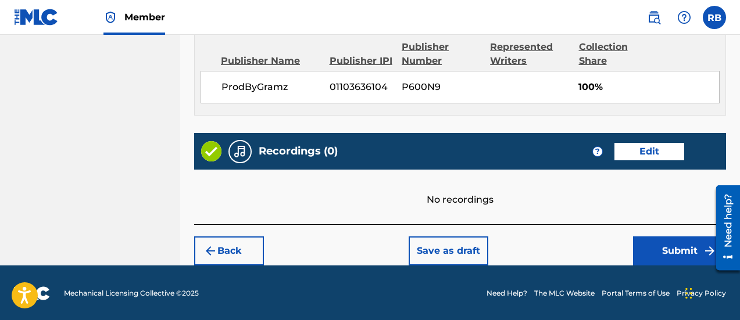
click at [660, 246] on button "Submit" at bounding box center [679, 251] width 93 height 29
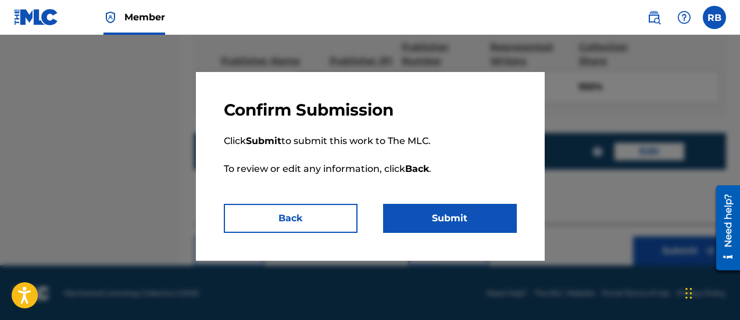
click at [480, 223] on button "Submit" at bounding box center [450, 218] width 134 height 29
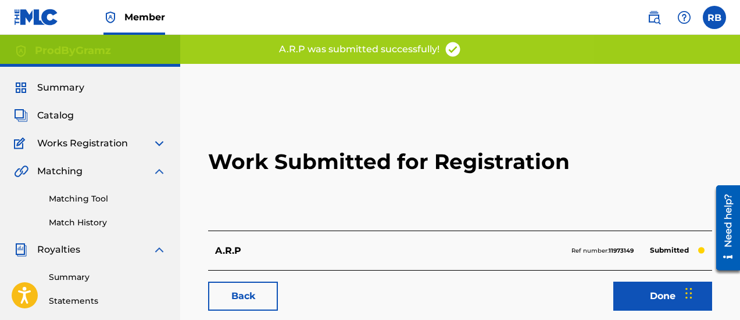
click at [144, 23] on span "Member" at bounding box center [144, 16] width 41 height 13
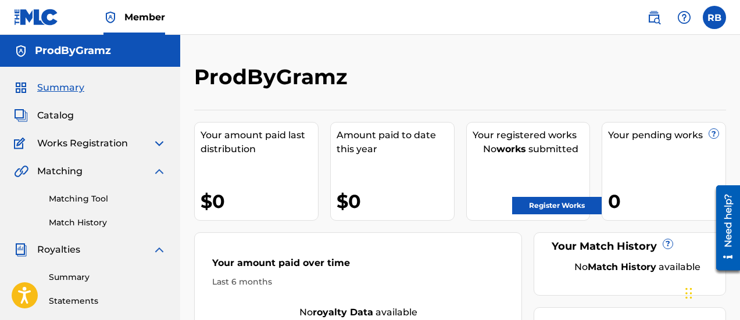
click at [565, 202] on link "Register Works" at bounding box center [556, 205] width 89 height 17
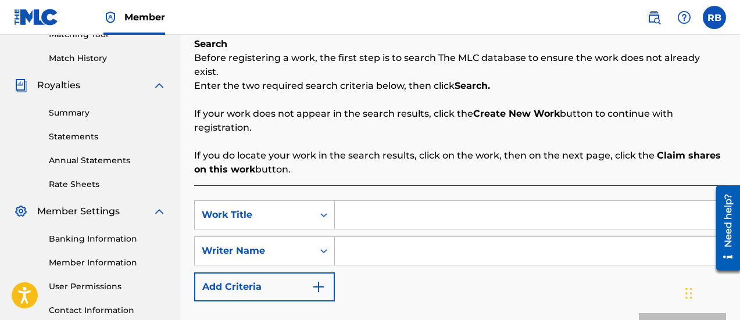
scroll to position [174, 0]
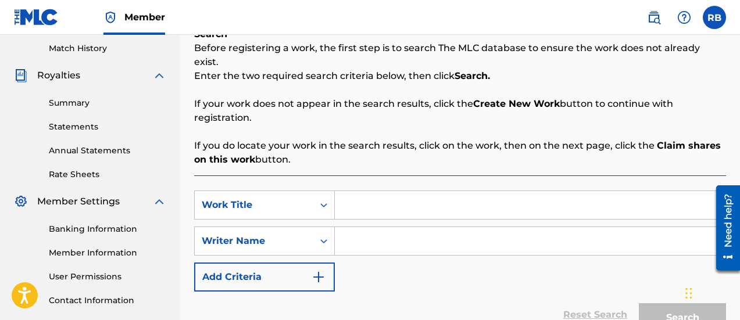
click at [353, 193] on input "Search Form" at bounding box center [530, 205] width 391 height 28
type input "Bring It On"
click at [401, 227] on input "Search Form" at bounding box center [530, 241] width 391 height 28
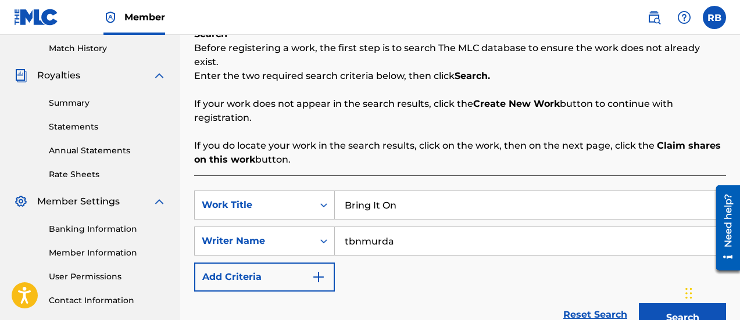
click at [639, 303] on button "Search" at bounding box center [682, 317] width 87 height 29
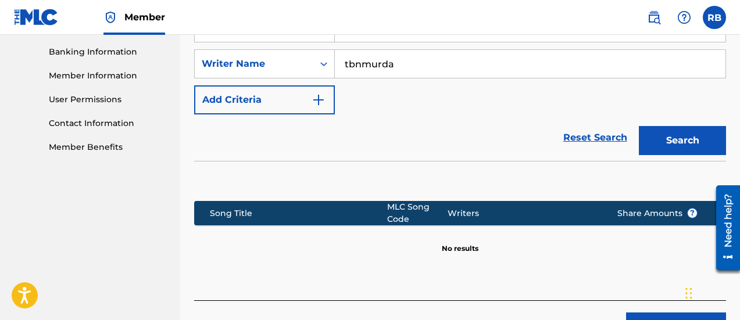
scroll to position [291, 0]
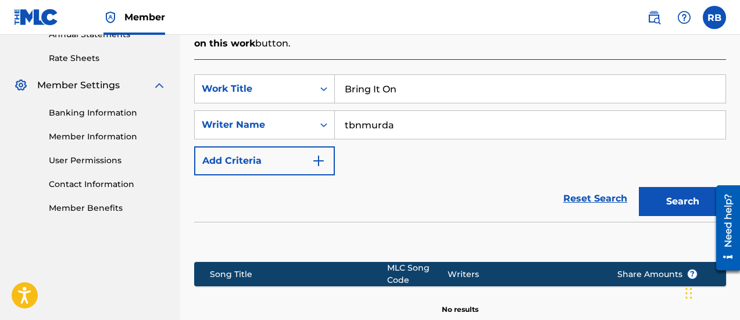
drag, startPoint x: 415, startPoint y: 111, endPoint x: 339, endPoint y: 118, distance: 76.4
click at [339, 118] on input "tbnmurda" at bounding box center [530, 125] width 391 height 28
type input "murda"
click at [639, 187] on button "Search" at bounding box center [682, 201] width 87 height 29
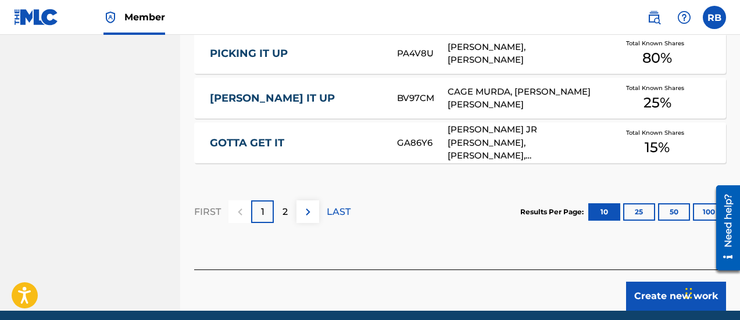
click at [300, 200] on button at bounding box center [307, 211] width 23 height 23
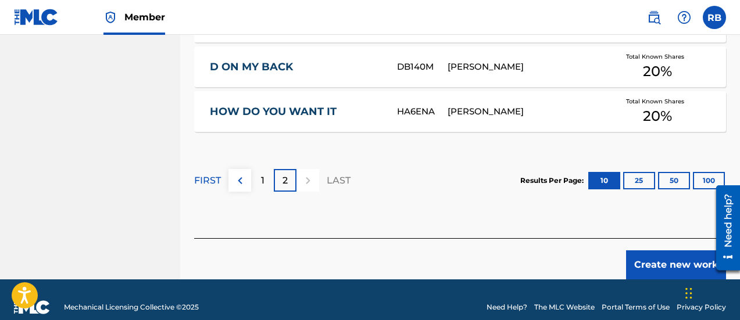
scroll to position [815, 0]
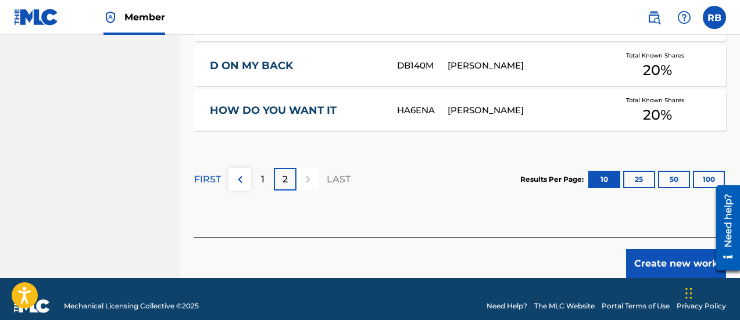
click at [664, 253] on button "Create new work" at bounding box center [676, 263] width 100 height 29
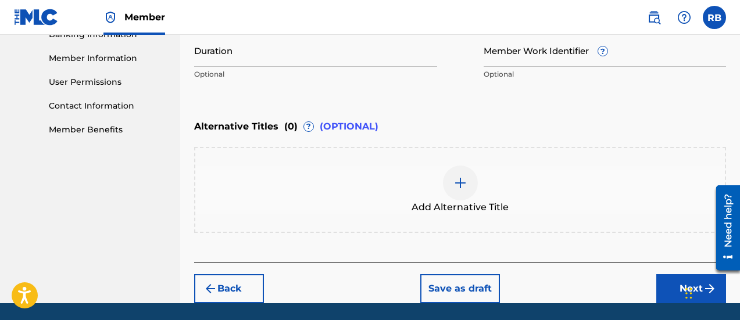
scroll to position [407, 0]
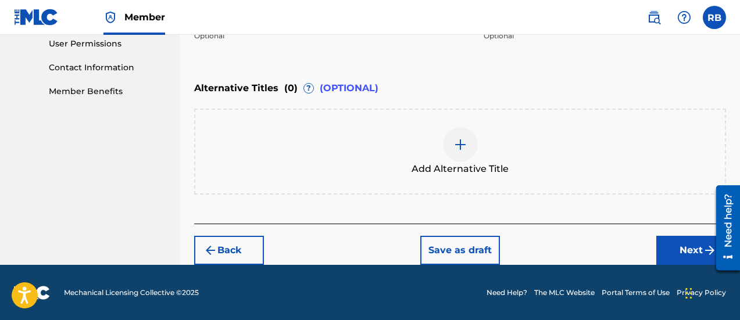
click at [679, 245] on button "Next" at bounding box center [691, 250] width 70 height 29
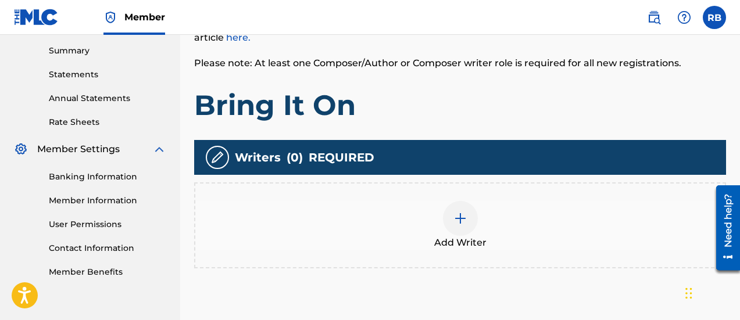
scroll to position [285, 0]
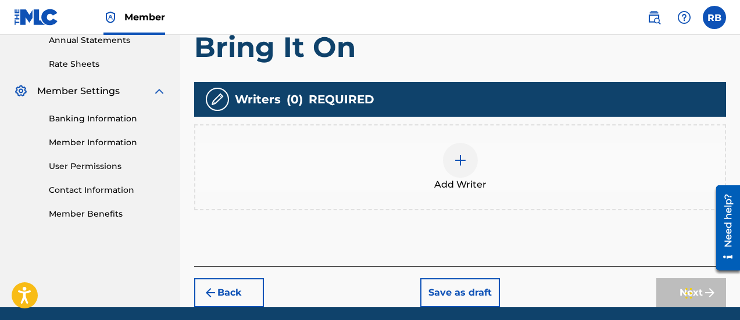
click at [455, 171] on div at bounding box center [460, 160] width 35 height 35
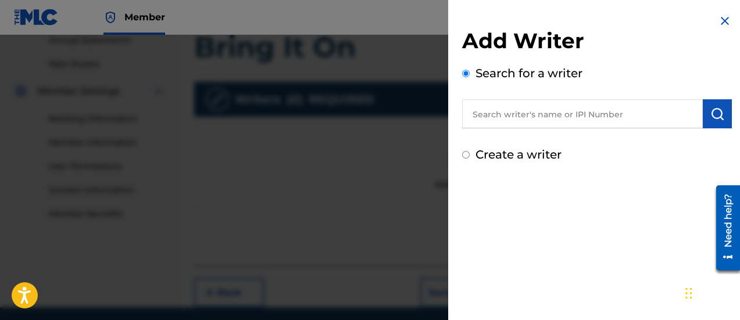
click at [504, 119] on input "text" at bounding box center [582, 113] width 241 height 29
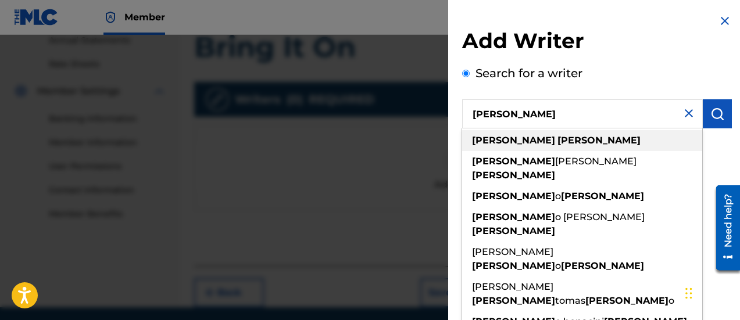
click at [590, 144] on div "[PERSON_NAME]" at bounding box center [582, 140] width 240 height 21
type input "[PERSON_NAME]"
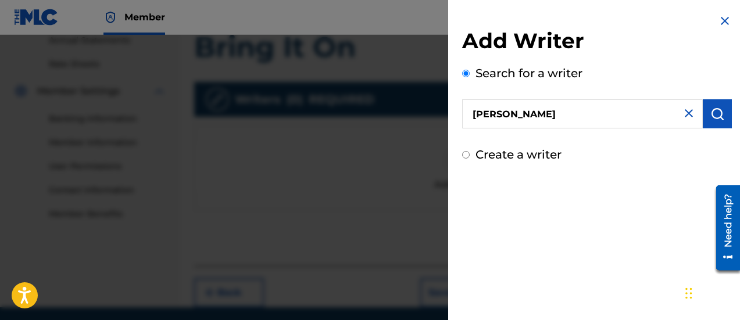
click at [713, 117] on img "submit" at bounding box center [717, 114] width 14 height 14
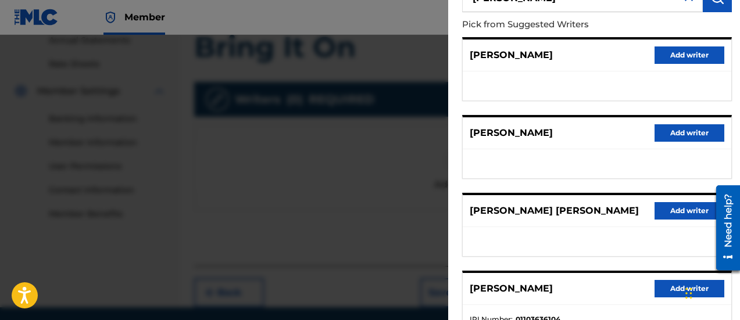
scroll to position [174, 0]
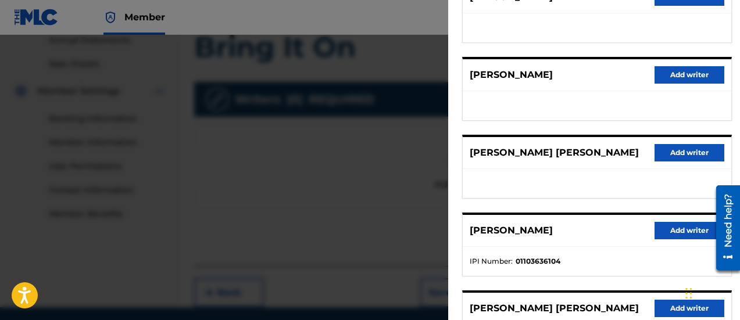
click at [680, 234] on button "Add writer" at bounding box center [689, 230] width 70 height 17
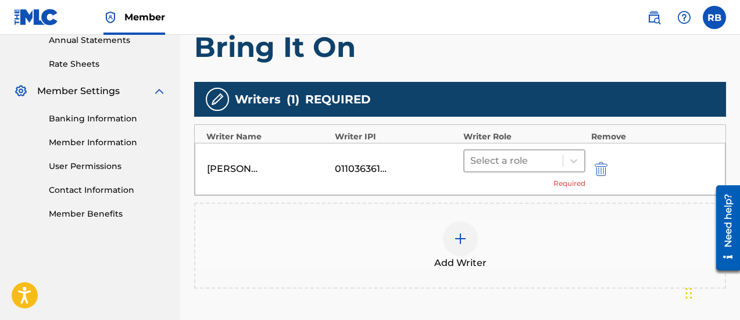
click at [526, 160] on div at bounding box center [513, 161] width 87 height 16
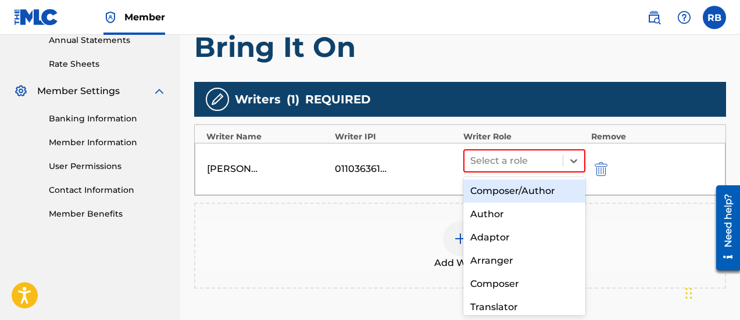
click at [524, 189] on div "Composer/Author" at bounding box center [524, 191] width 122 height 23
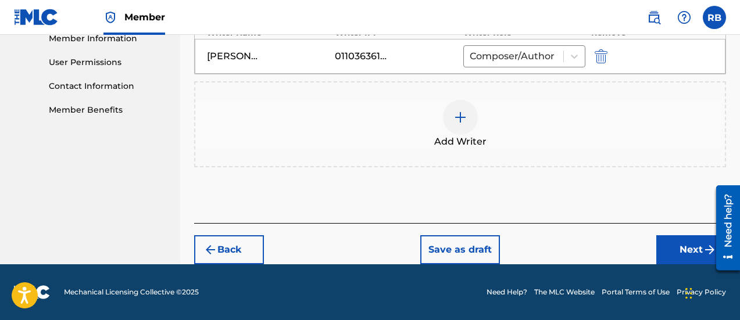
click at [690, 248] on button "Next" at bounding box center [691, 249] width 70 height 29
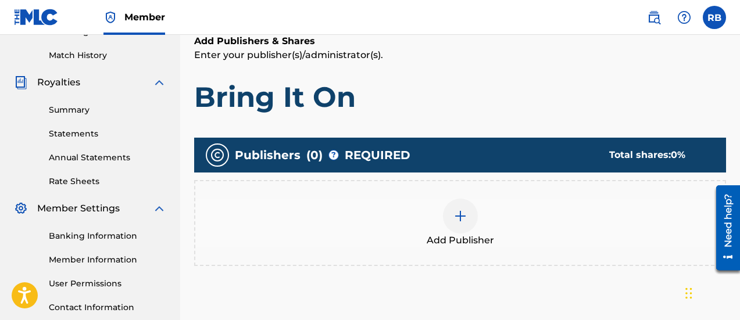
scroll to position [169, 0]
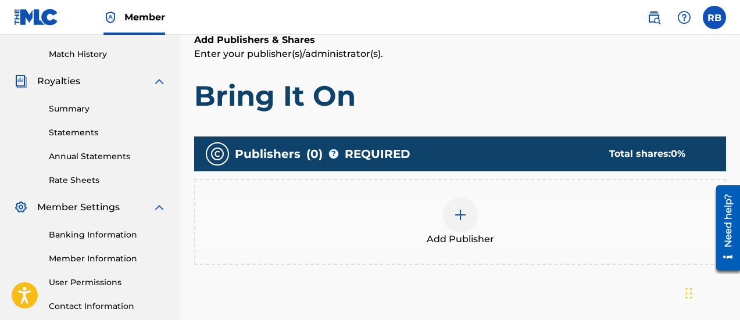
click at [483, 217] on div "Add Publisher" at bounding box center [459, 222] width 529 height 49
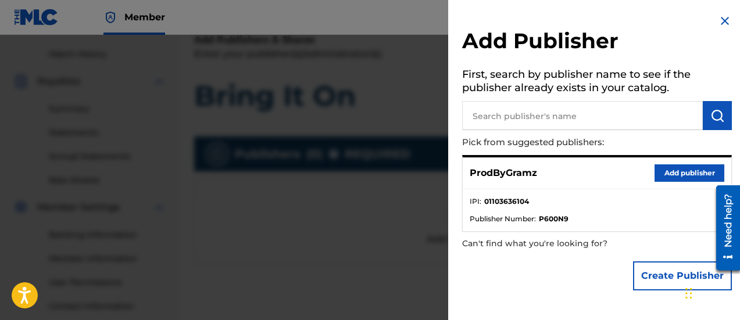
click at [660, 167] on button "Add publisher" at bounding box center [689, 172] width 70 height 17
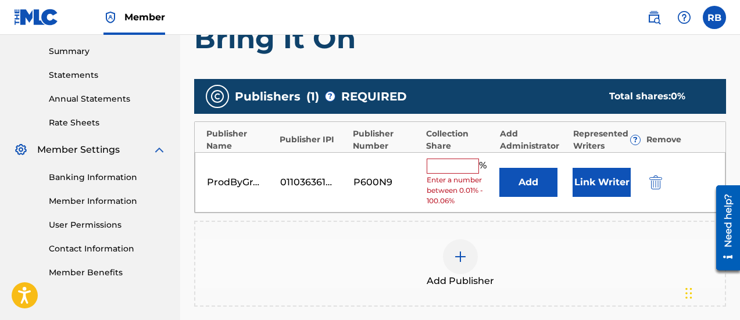
scroll to position [227, 0]
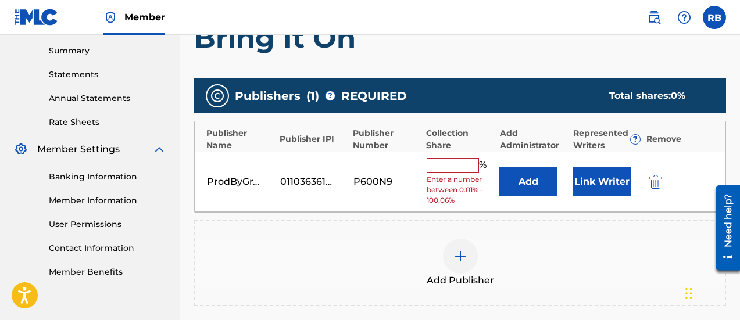
click at [467, 165] on input "text" at bounding box center [453, 165] width 52 height 15
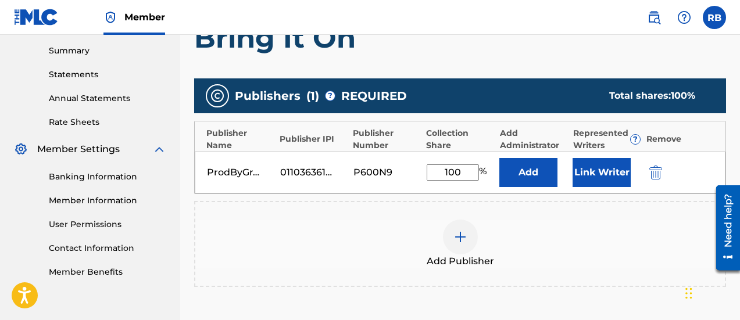
type input "100"
click at [564, 238] on div "Add Publisher" at bounding box center [459, 244] width 529 height 49
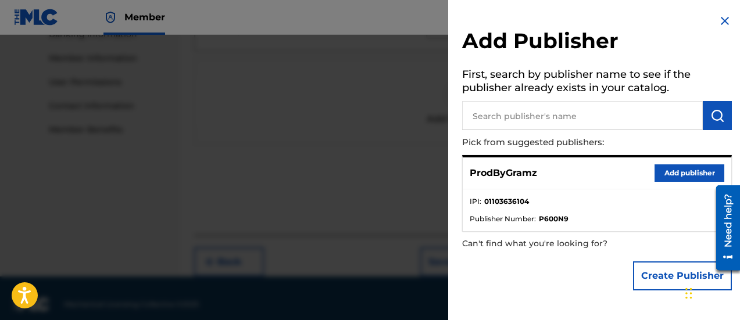
scroll to position [381, 0]
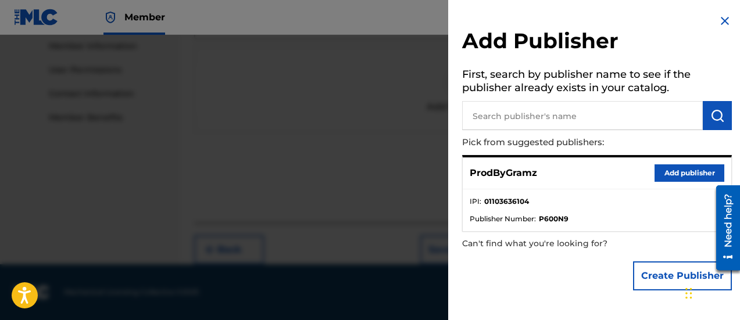
click at [363, 146] on div at bounding box center [370, 195] width 740 height 320
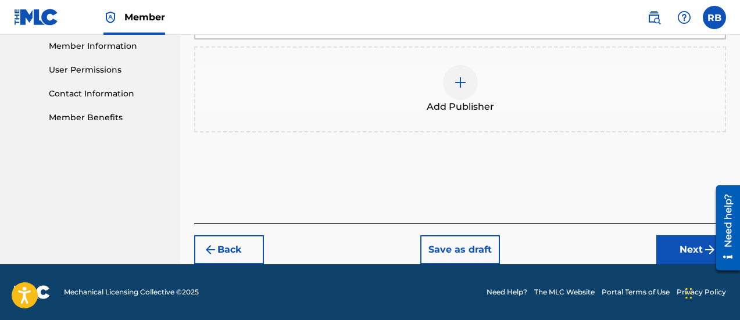
click at [670, 238] on button "Next" at bounding box center [691, 249] width 70 height 29
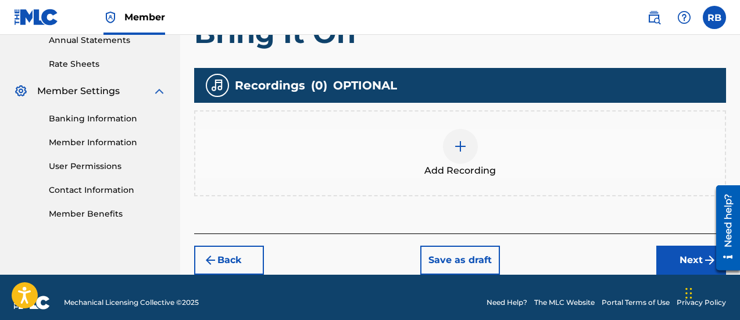
click at [673, 263] on button "Next" at bounding box center [691, 260] width 70 height 29
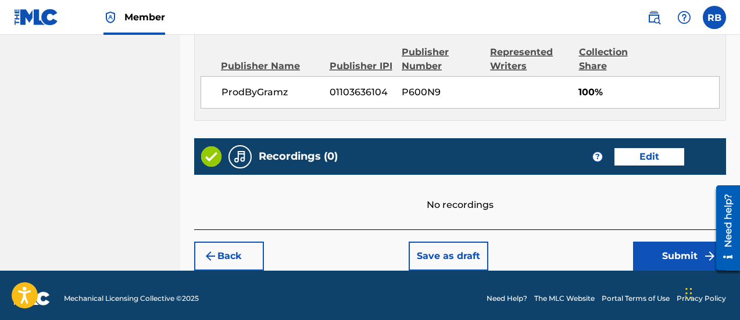
scroll to position [637, 0]
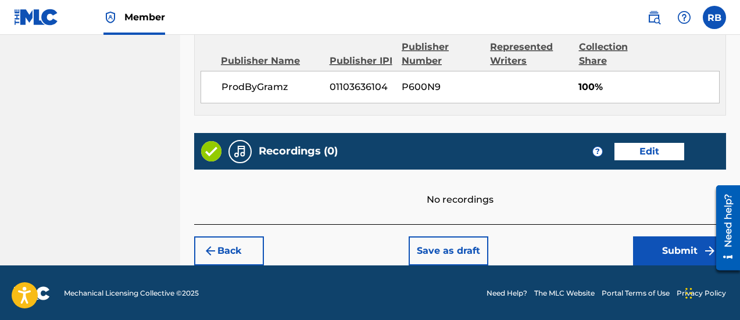
click at [657, 241] on button "Submit" at bounding box center [679, 251] width 93 height 29
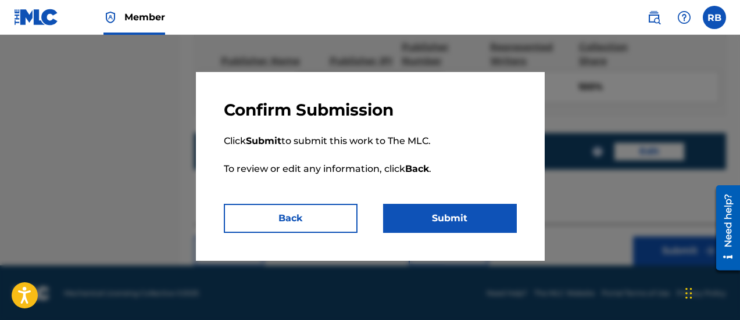
click at [473, 225] on button "Submit" at bounding box center [450, 218] width 134 height 29
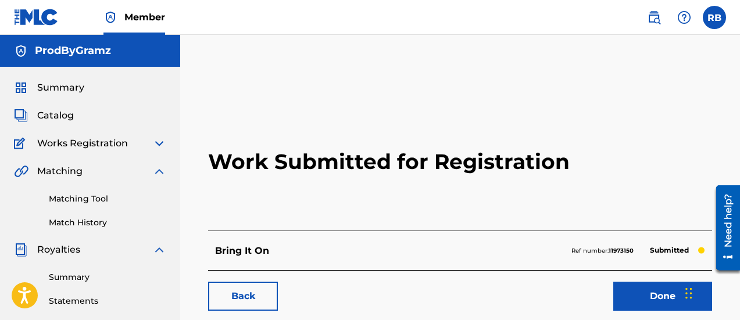
click at [659, 296] on link "Done" at bounding box center [662, 296] width 99 height 29
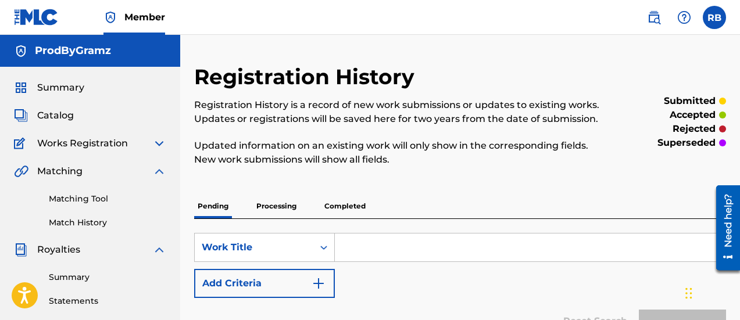
click at [155, 143] on img at bounding box center [159, 144] width 14 height 14
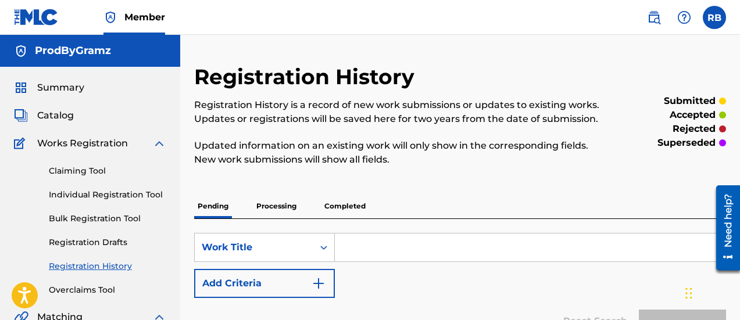
click at [108, 144] on span "Works Registration" at bounding box center [82, 144] width 91 height 14
click at [149, 138] on div "Works Registration" at bounding box center [90, 144] width 152 height 14
click at [163, 138] on img at bounding box center [159, 144] width 14 height 14
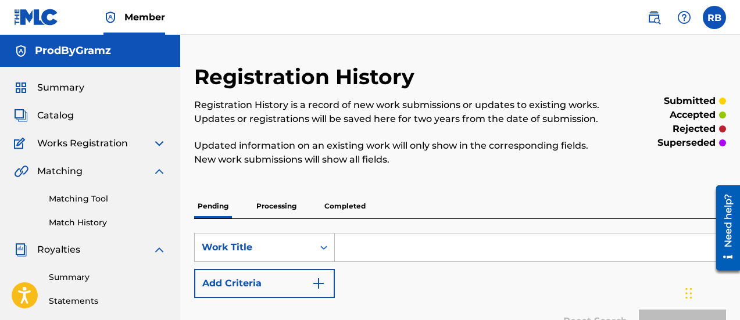
click at [132, 16] on span "Member" at bounding box center [144, 16] width 41 height 13
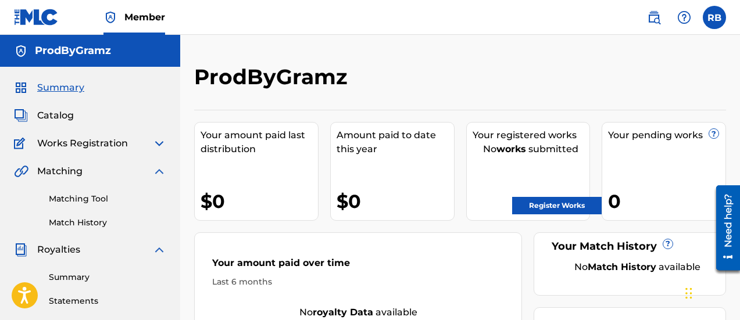
click at [576, 209] on link "Register Works" at bounding box center [556, 205] width 89 height 17
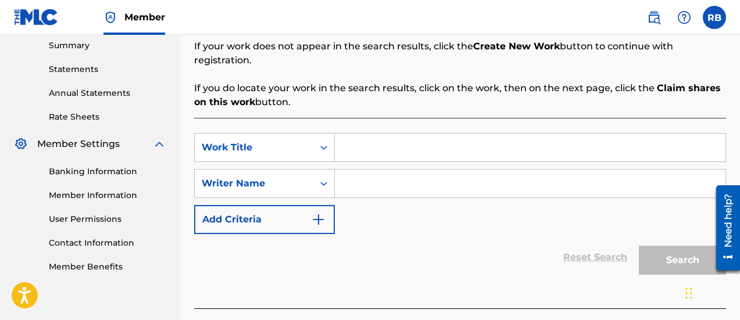
scroll to position [232, 0]
click at [355, 135] on input "Search Form" at bounding box center [530, 147] width 391 height 28
type input "Get Up N Go"
click at [367, 169] on input "Search Form" at bounding box center [530, 183] width 391 height 28
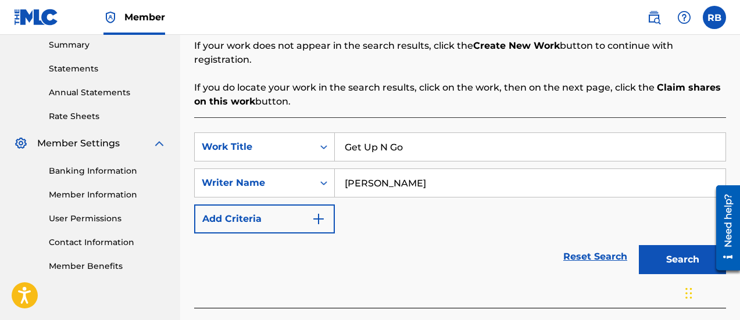
click at [639, 245] on button "Search" at bounding box center [682, 259] width 87 height 29
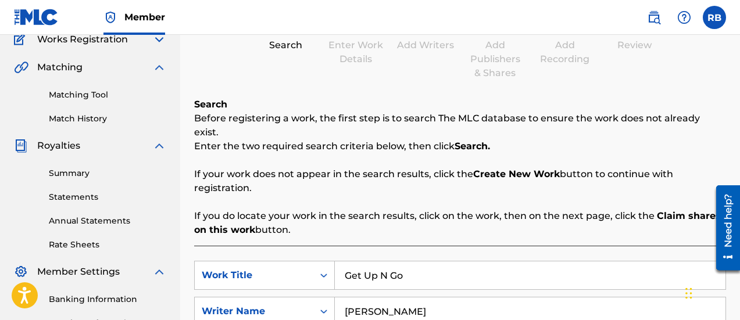
scroll to position [149, 0]
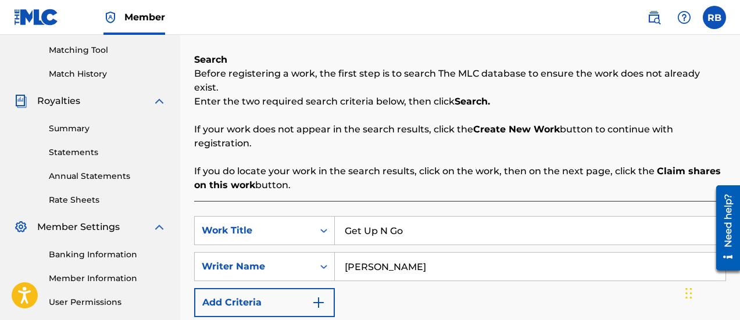
drag, startPoint x: 371, startPoint y: 284, endPoint x: 344, endPoint y: 257, distance: 38.2
click at [344, 257] on input "[PERSON_NAME]" at bounding box center [530, 267] width 391 height 28
type input "cnn [PERSON_NAME]"
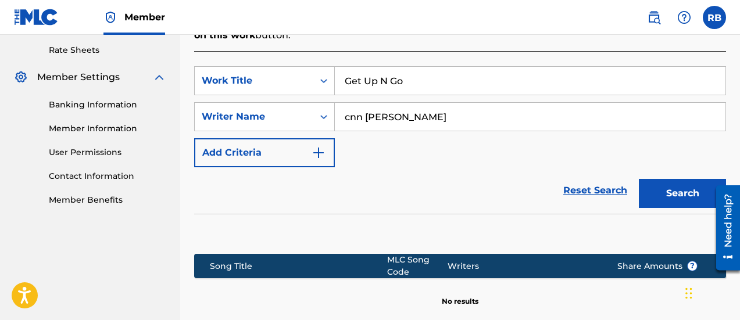
scroll to position [299, 0]
drag, startPoint x: 392, startPoint y: 96, endPoint x: 266, endPoint y: 98, distance: 126.1
click at [266, 102] on div "SearchWithCriteriae8247626-077d-432e-8980-7a738066387d Writer Name cnn [PERSON_…" at bounding box center [460, 116] width 532 height 29
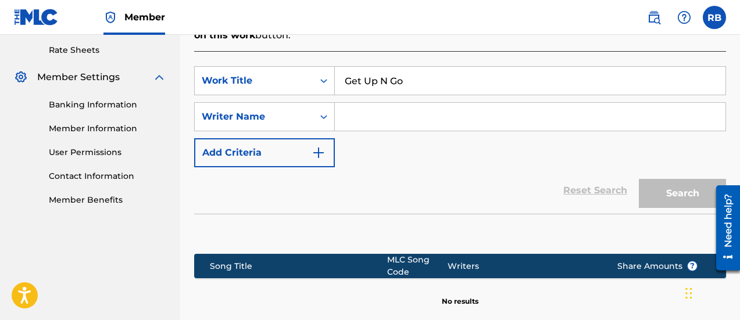
click at [466, 108] on input "Search Form" at bounding box center [530, 117] width 391 height 28
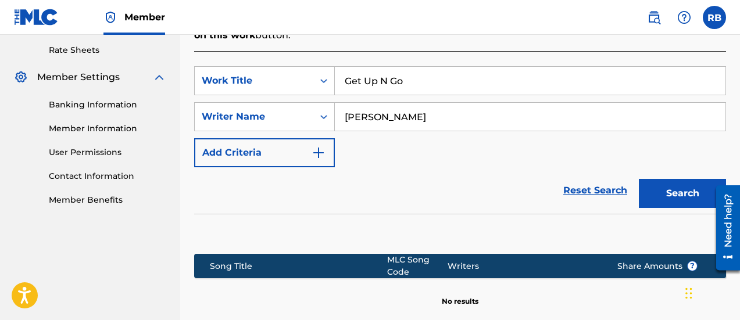
type input "[PERSON_NAME]"
click at [639, 179] on button "Search" at bounding box center [682, 193] width 87 height 29
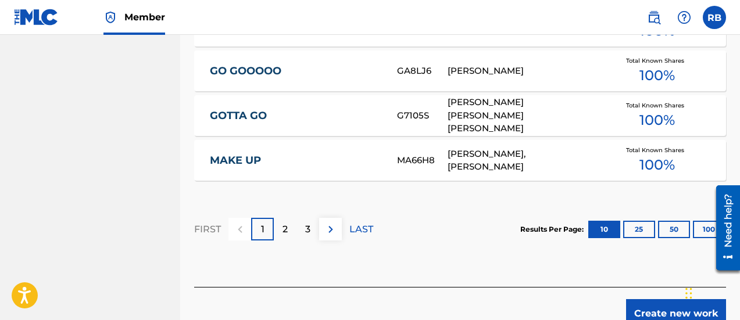
scroll to position [904, 0]
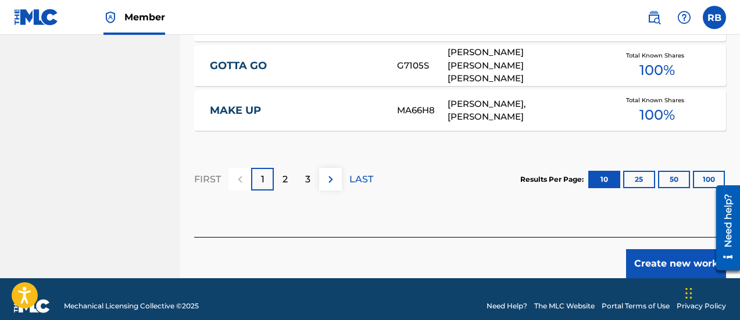
click at [327, 173] on img at bounding box center [331, 180] width 14 height 14
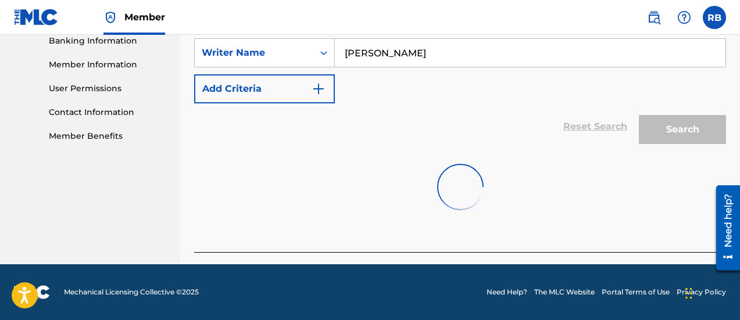
scroll to position [349, 0]
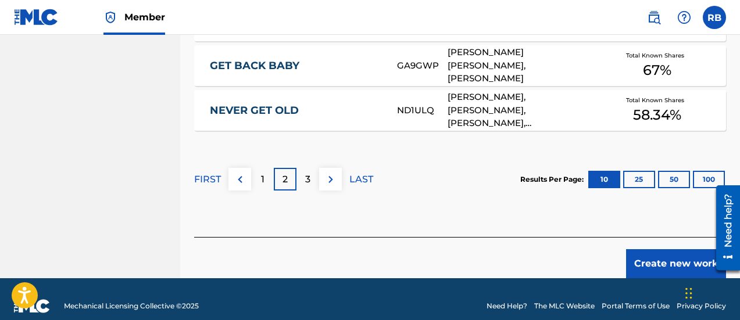
click at [333, 173] on img at bounding box center [331, 180] width 14 height 14
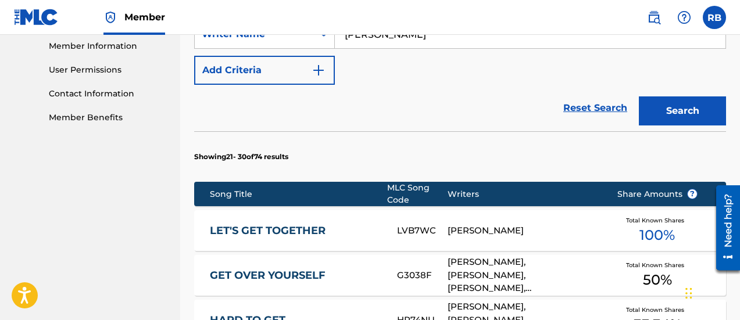
scroll to position [207, 0]
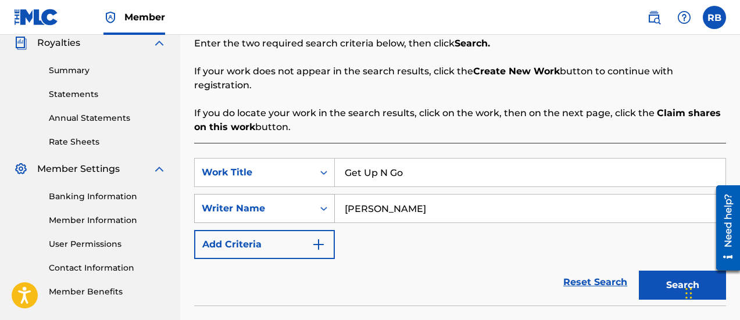
drag, startPoint x: 367, startPoint y: 198, endPoint x: 286, endPoint y: 191, distance: 81.7
click at [286, 194] on div "SearchWithCriteriae8247626-077d-432e-8980-7a738066387d Writer Name [PERSON_NAME]" at bounding box center [460, 208] width 532 height 29
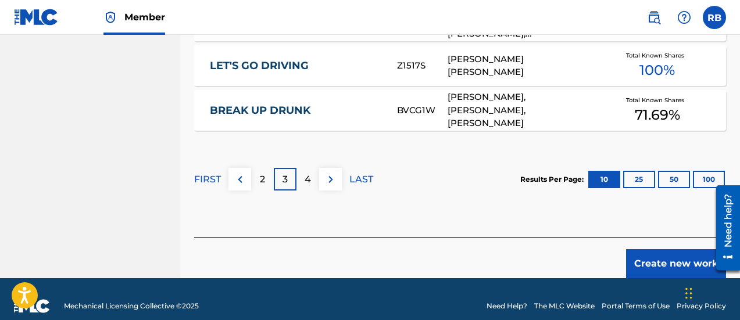
click at [640, 249] on button "Create new work" at bounding box center [676, 263] width 100 height 29
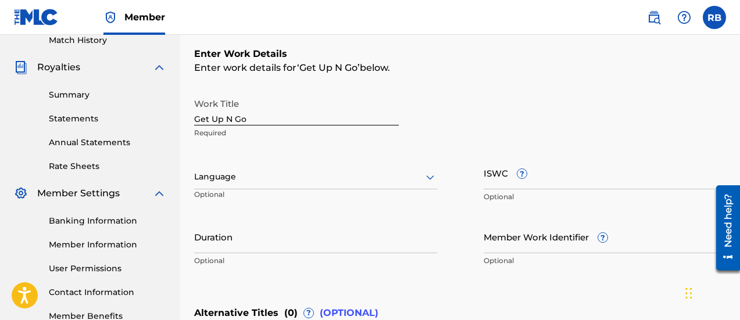
scroll to position [175, 0]
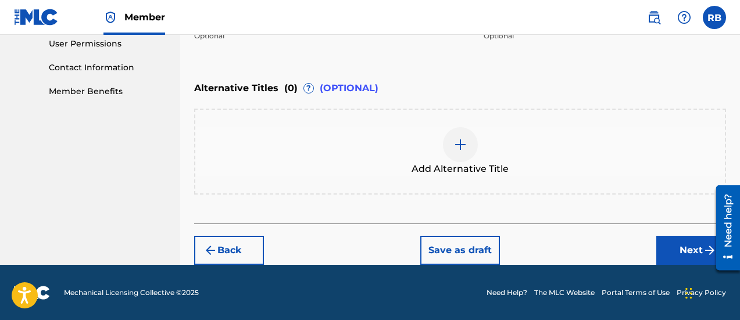
click at [675, 256] on button "Next" at bounding box center [691, 250] width 70 height 29
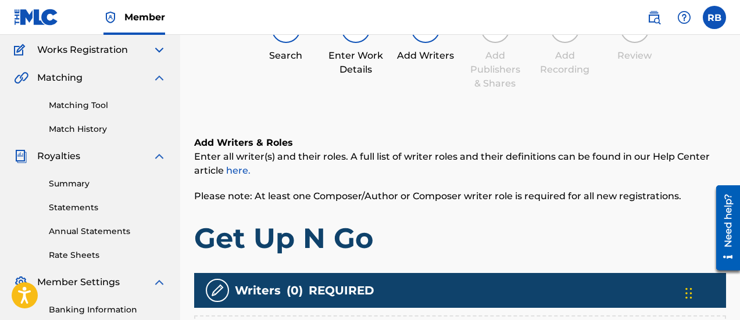
scroll to position [227, 0]
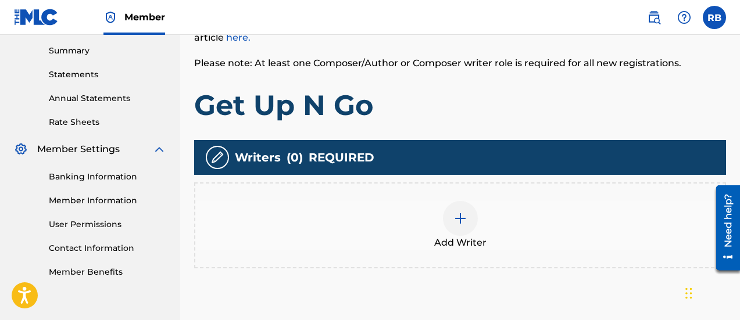
click at [482, 224] on div "Add Writer" at bounding box center [459, 225] width 529 height 49
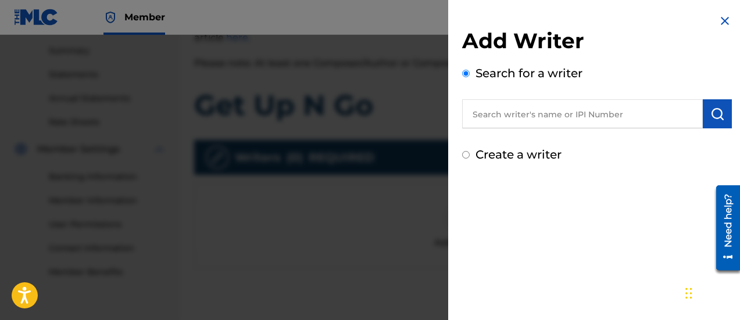
click at [505, 121] on input "text" at bounding box center [582, 113] width 241 height 29
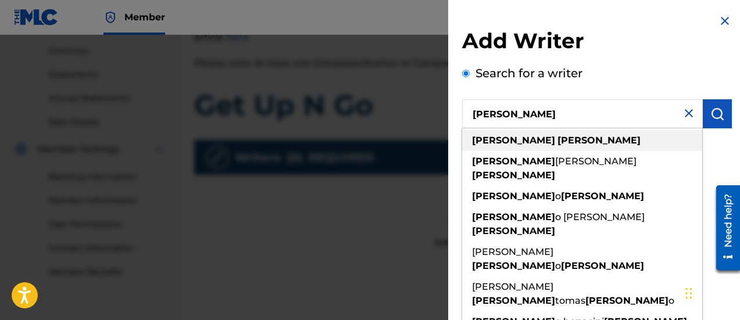
click at [563, 144] on div "[PERSON_NAME]" at bounding box center [582, 140] width 240 height 21
type input "[PERSON_NAME]"
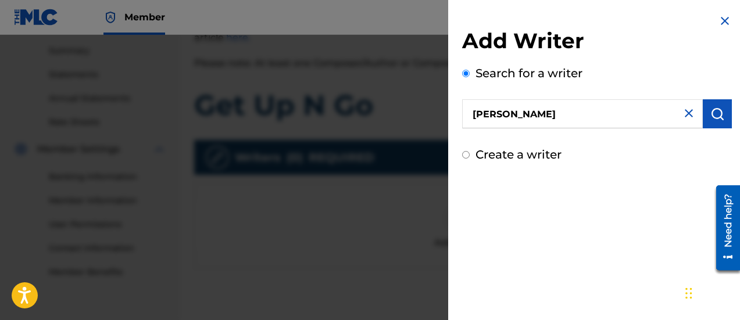
click at [704, 116] on button "submit" at bounding box center [717, 113] width 29 height 29
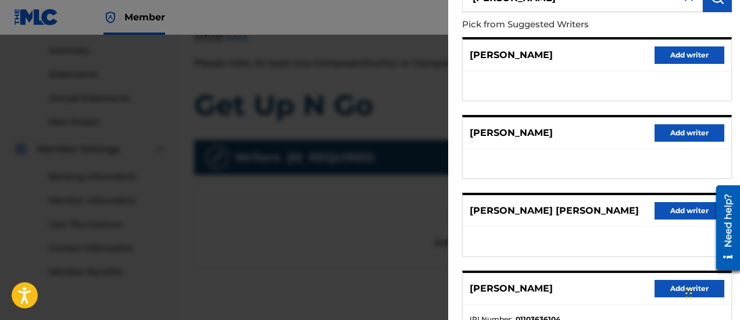
scroll to position [174, 0]
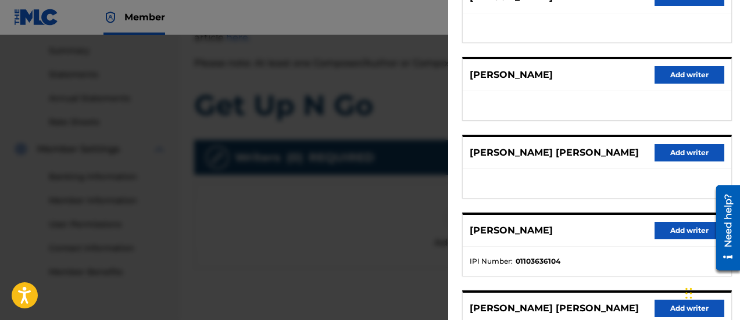
click at [674, 229] on button "Add writer" at bounding box center [689, 230] width 70 height 17
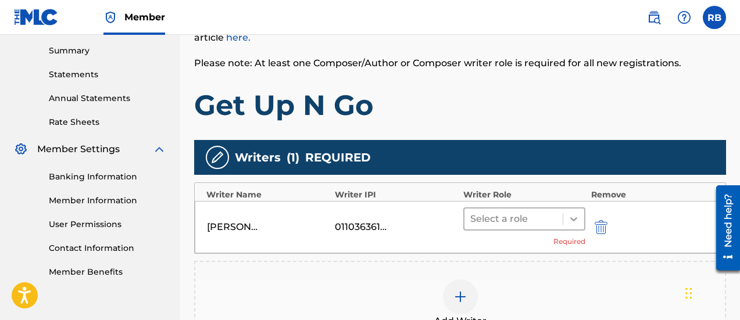
click at [570, 216] on icon at bounding box center [574, 219] width 12 height 12
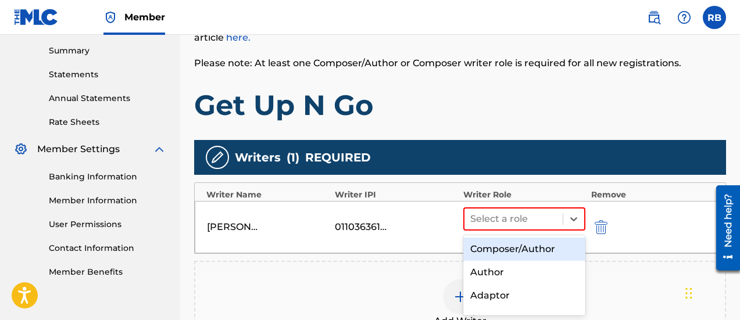
click at [532, 253] on div "Composer/Author" at bounding box center [524, 249] width 122 height 23
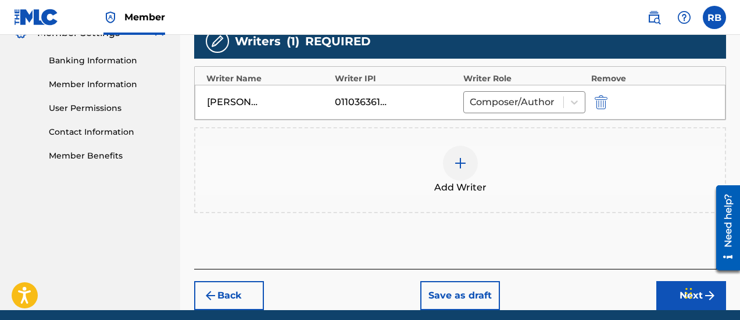
click at [665, 292] on button "Next" at bounding box center [691, 295] width 70 height 29
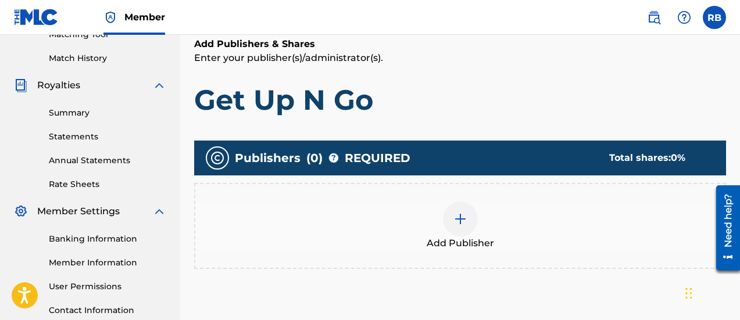
scroll to position [169, 0]
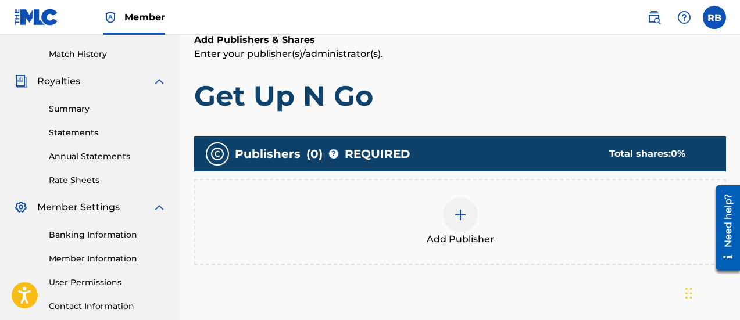
click at [455, 209] on img at bounding box center [460, 215] width 14 height 14
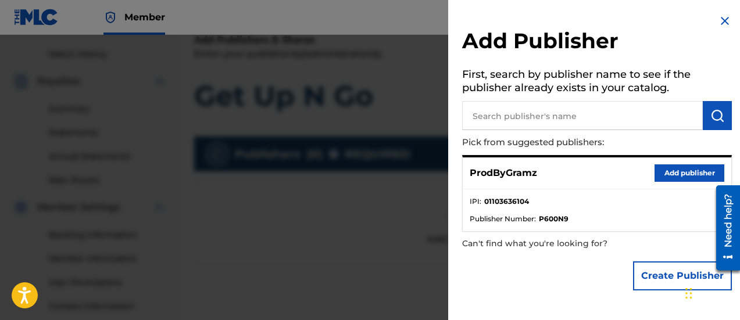
click at [664, 176] on button "Add publisher" at bounding box center [689, 172] width 70 height 17
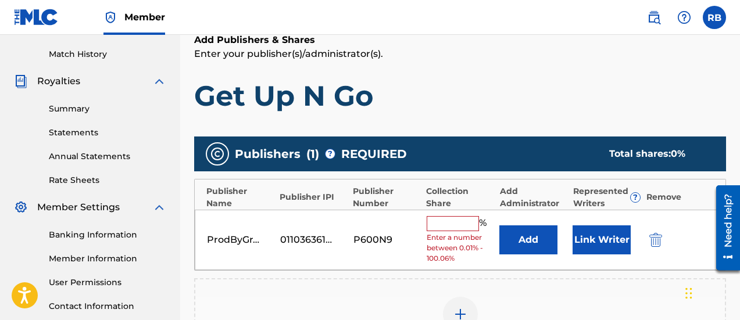
click at [465, 220] on input "text" at bounding box center [453, 223] width 52 height 15
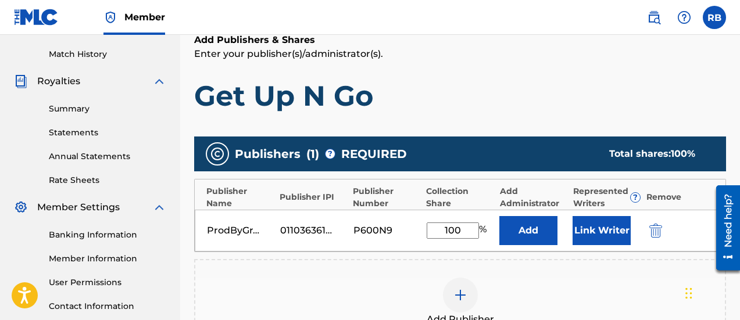
type input "100"
click at [478, 110] on h1 "Get Up N Go" at bounding box center [460, 95] width 532 height 35
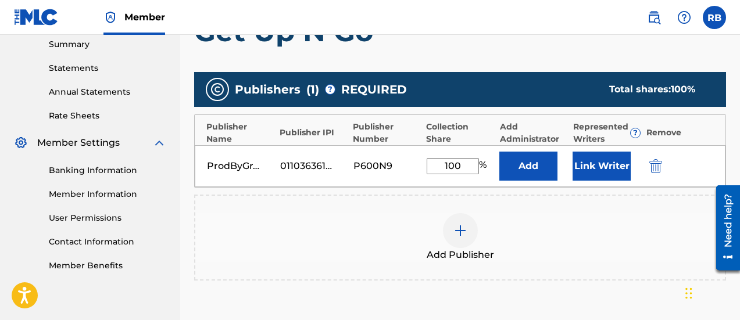
scroll to position [207, 0]
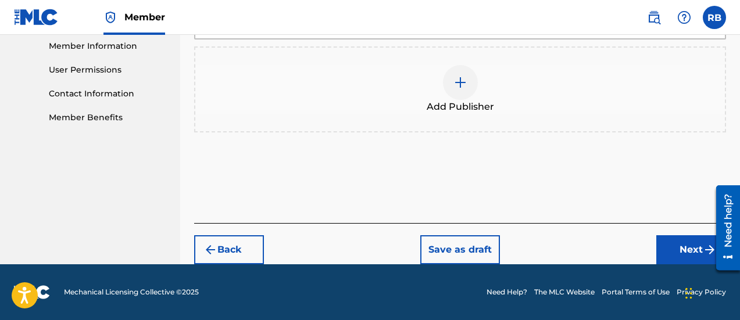
click at [668, 239] on button "Next" at bounding box center [691, 249] width 70 height 29
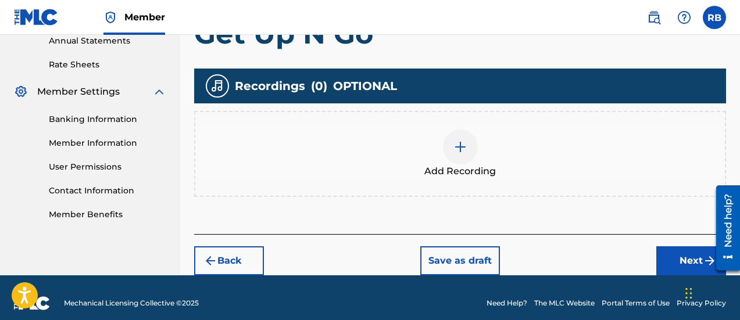
scroll to position [285, 0]
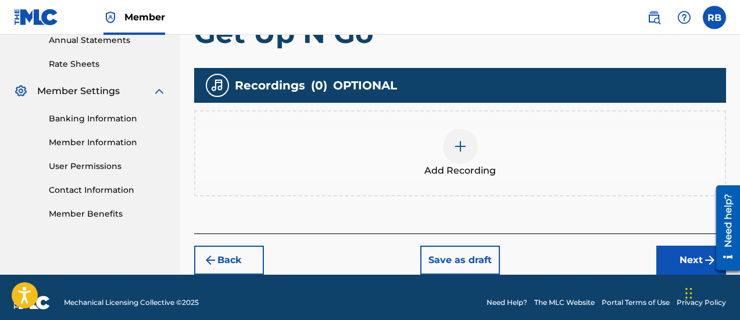
click at [237, 248] on button "Back" at bounding box center [229, 260] width 70 height 29
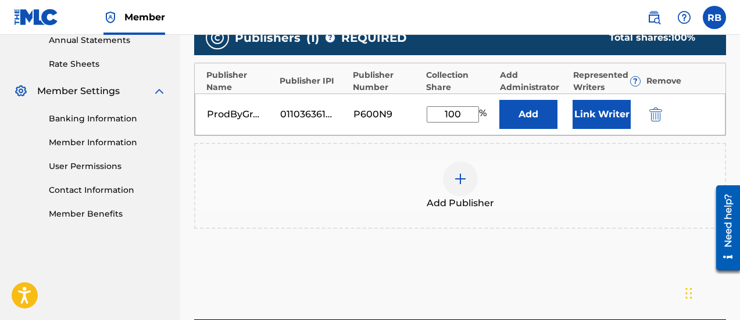
drag, startPoint x: 465, startPoint y: 115, endPoint x: 382, endPoint y: 110, distance: 83.8
click at [382, 110] on div "ProdByGramz 01103636104 P600N9 100 % Add Link Writer" at bounding box center [460, 115] width 531 height 42
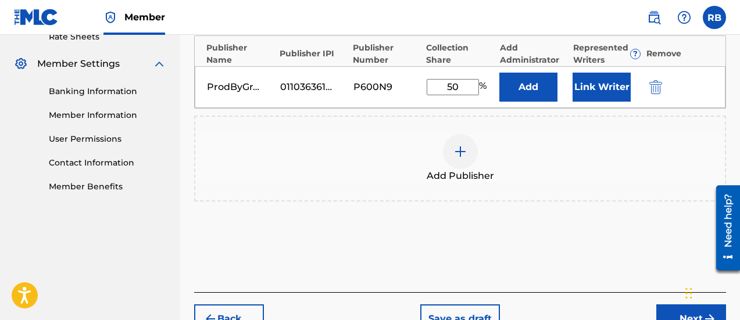
scroll to position [265, 0]
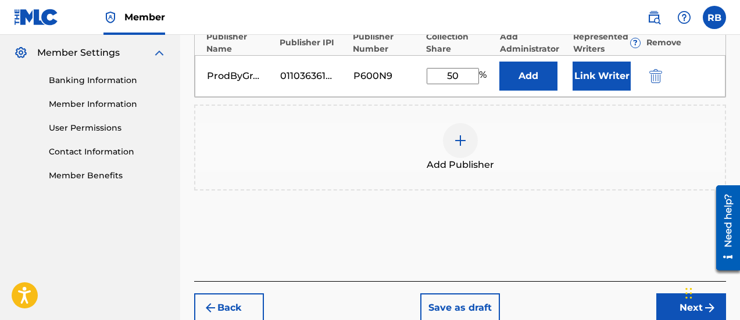
type input "50"
click at [680, 303] on button "Next" at bounding box center [691, 307] width 70 height 29
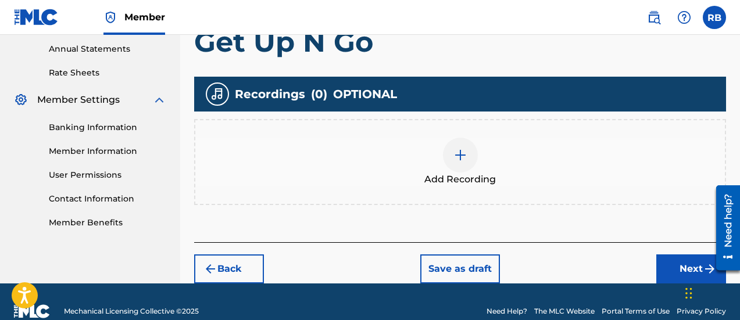
scroll to position [285, 0]
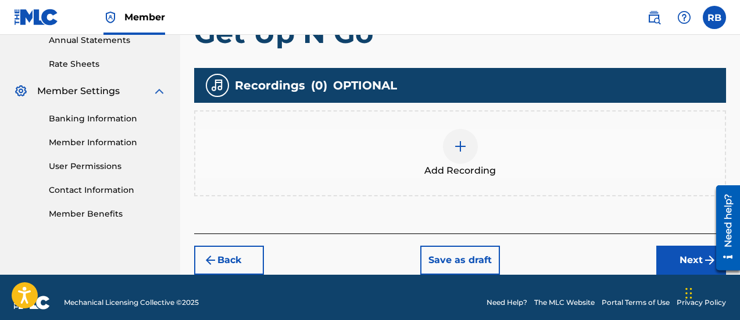
click at [223, 264] on button "Back" at bounding box center [229, 260] width 70 height 29
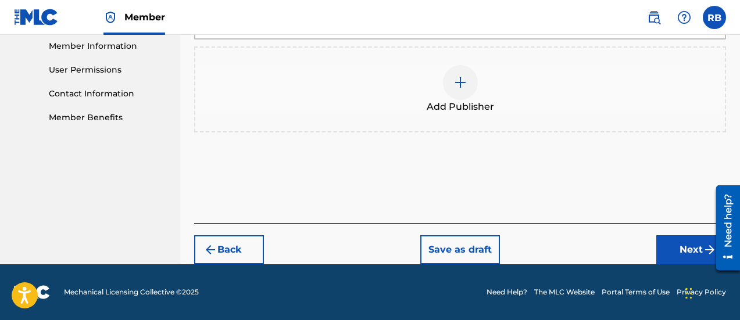
click at [686, 246] on button "Next" at bounding box center [691, 249] width 70 height 29
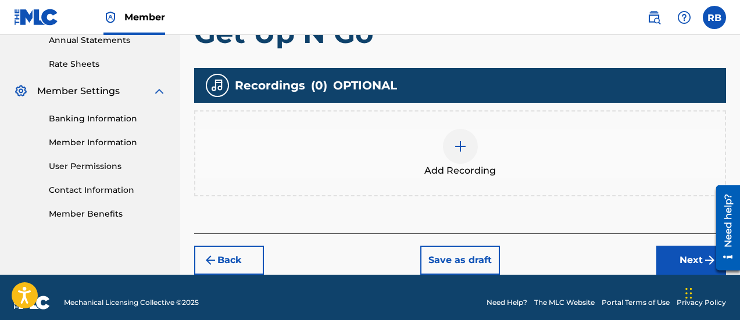
click at [682, 253] on button "Next" at bounding box center [691, 260] width 70 height 29
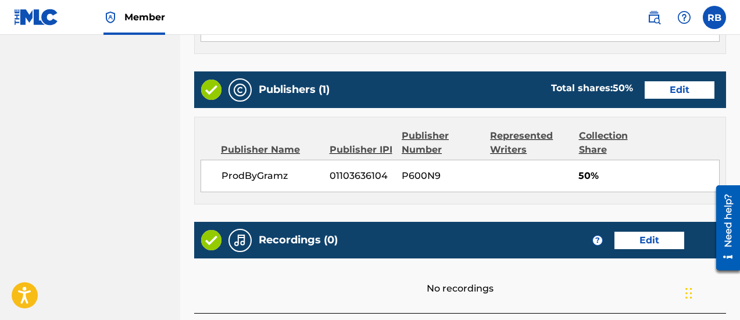
scroll to position [579, 0]
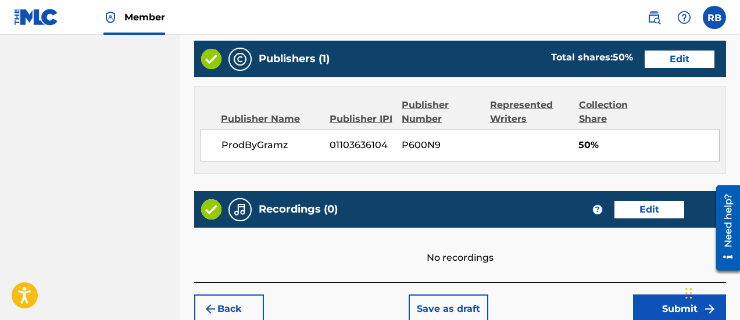
click at [669, 305] on button "Submit" at bounding box center [679, 309] width 93 height 29
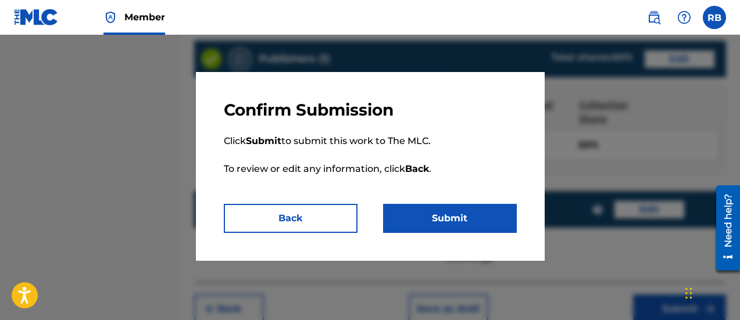
click at [473, 225] on button "Submit" at bounding box center [450, 218] width 134 height 29
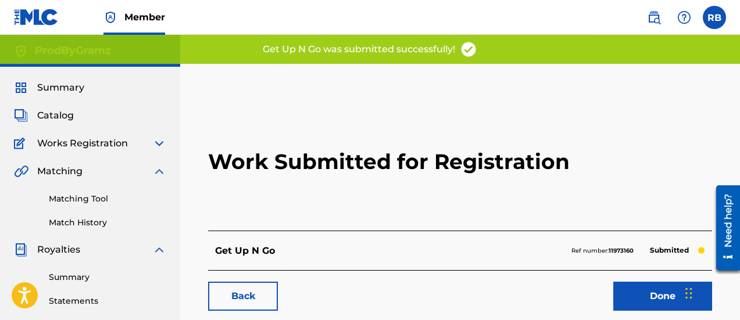
click at [653, 297] on link "Done" at bounding box center [662, 296] width 99 height 29
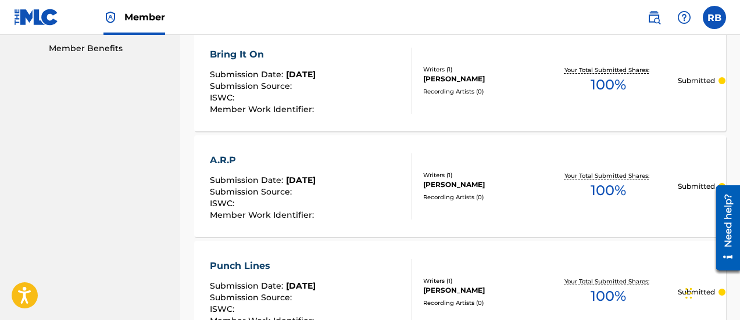
scroll to position [465, 0]
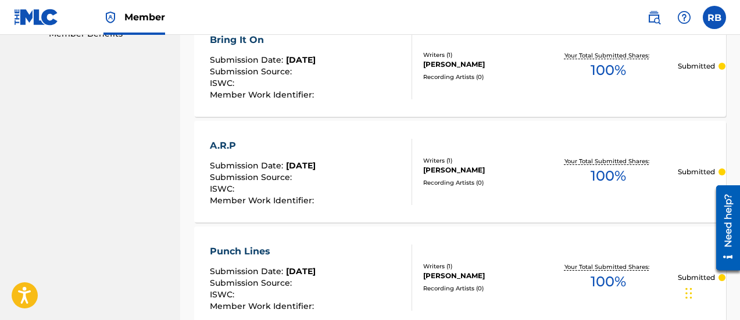
click at [611, 167] on span "100 %" at bounding box center [607, 176] width 35 height 21
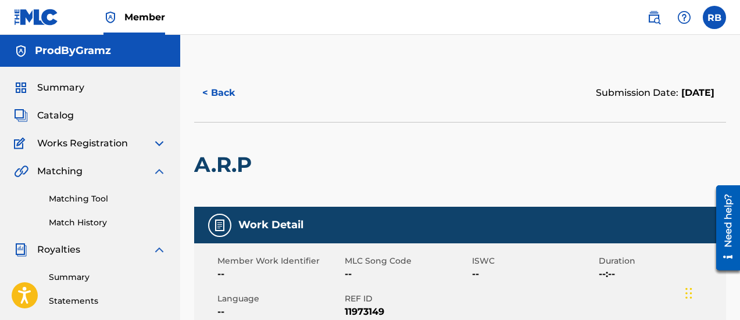
click at [215, 94] on button "< Back" at bounding box center [229, 92] width 70 height 29
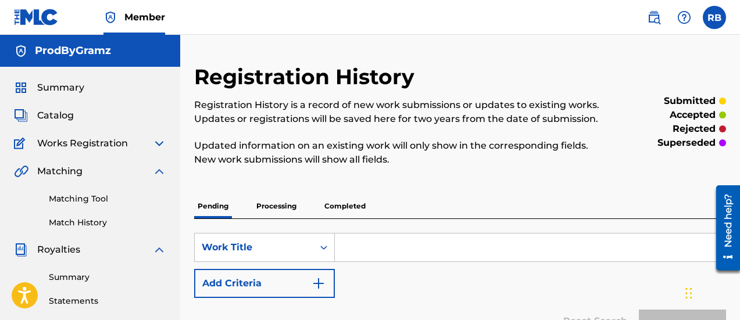
click at [288, 202] on p "Processing" at bounding box center [276, 206] width 47 height 24
click at [336, 206] on p "Completed" at bounding box center [345, 206] width 48 height 24
click at [234, 204] on div "Pending Processing Completed" at bounding box center [460, 206] width 532 height 24
click at [221, 205] on p "Pending" at bounding box center [213, 206] width 38 height 24
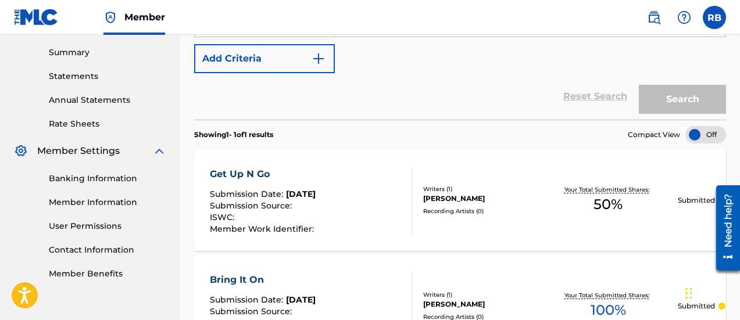
scroll to position [232, 0]
